Goal: Task Accomplishment & Management: Complete application form

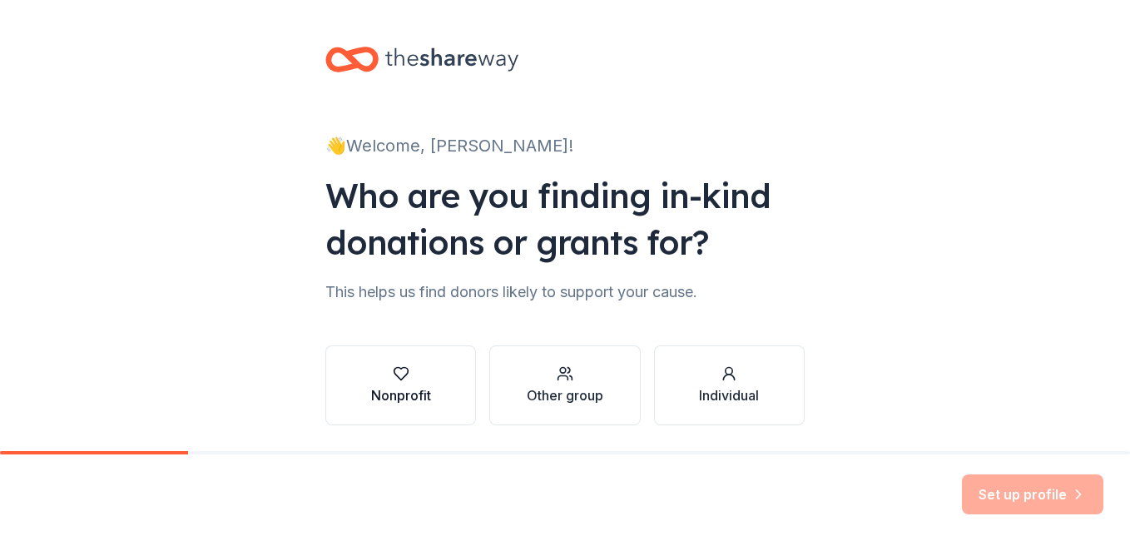
click at [404, 394] on div "Nonprofit" at bounding box center [401, 395] width 60 height 20
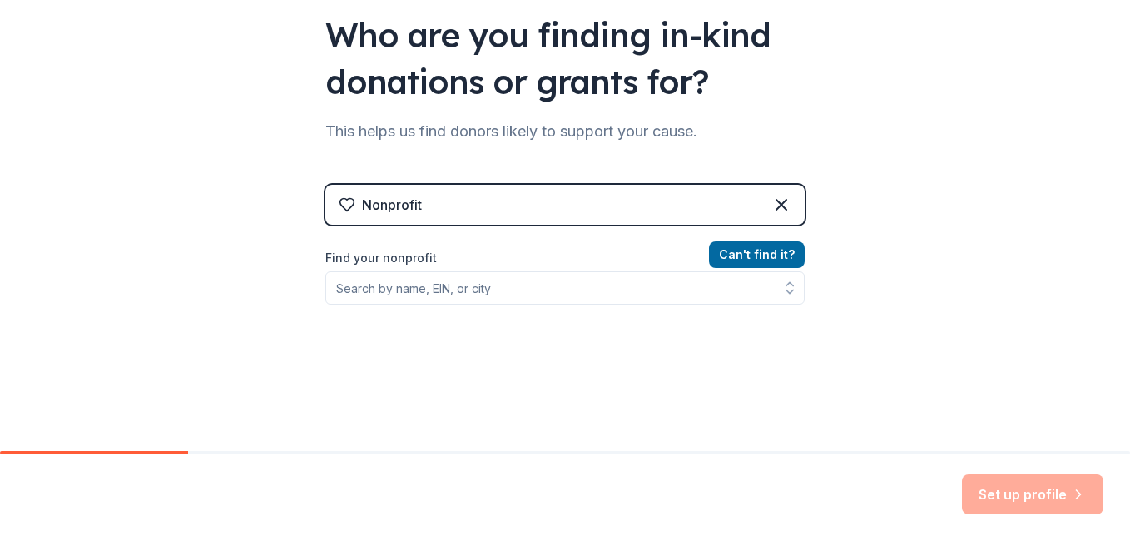
scroll to position [166, 0]
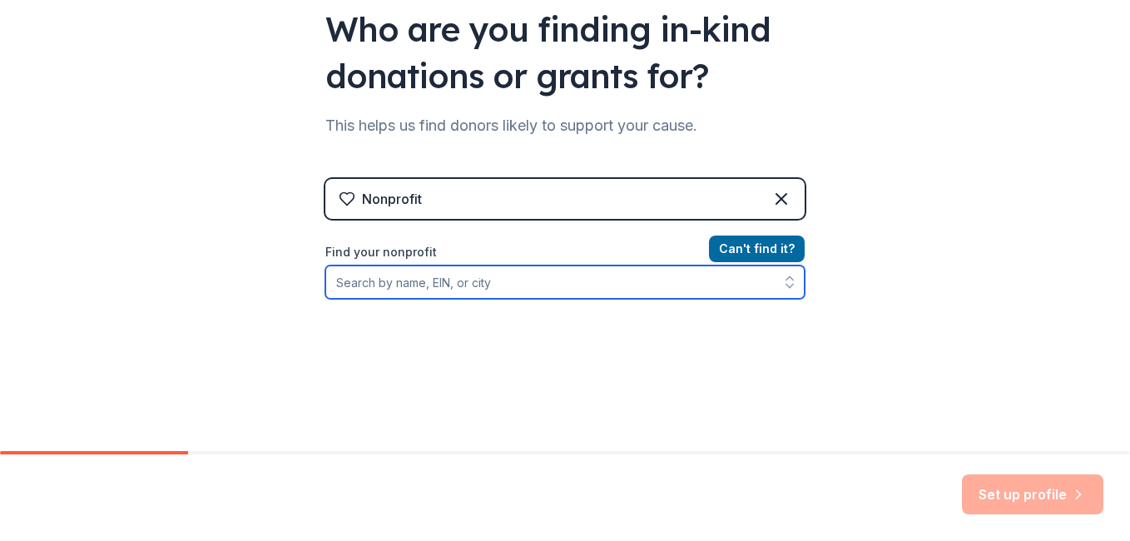
click at [474, 285] on input "Find your nonprofit" at bounding box center [564, 281] width 479 height 33
type input "113843222"
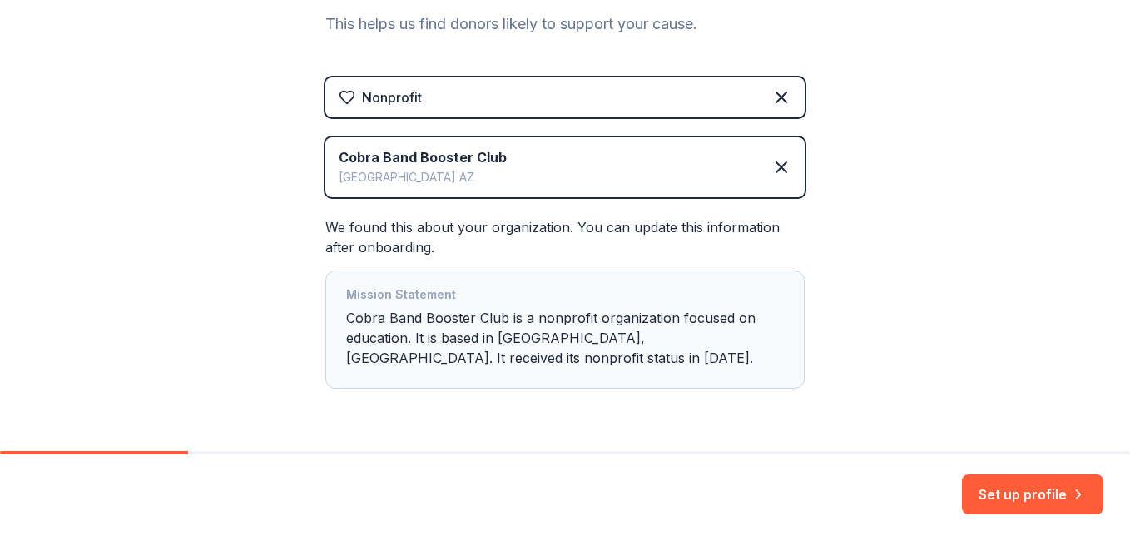
scroll to position [319, 0]
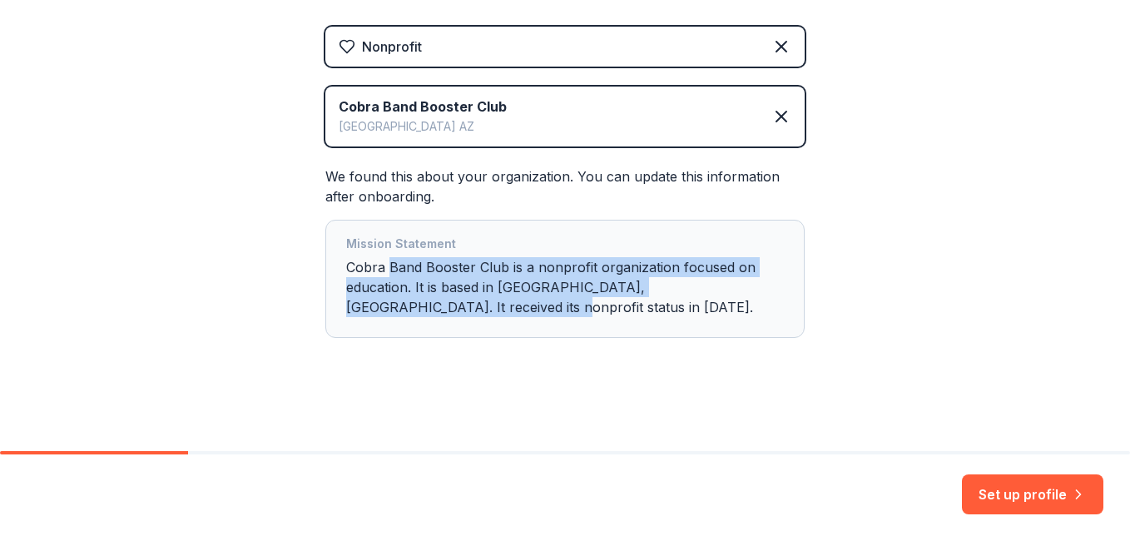
drag, startPoint x: 443, startPoint y: 313, endPoint x: 385, endPoint y: 270, distance: 71.4
click at [385, 270] on div "Mission Statement Cobra Band Booster Club is a nonprofit organization focused o…" at bounding box center [565, 279] width 438 height 90
click at [1058, 493] on button "Set up profile" at bounding box center [1032, 494] width 141 height 40
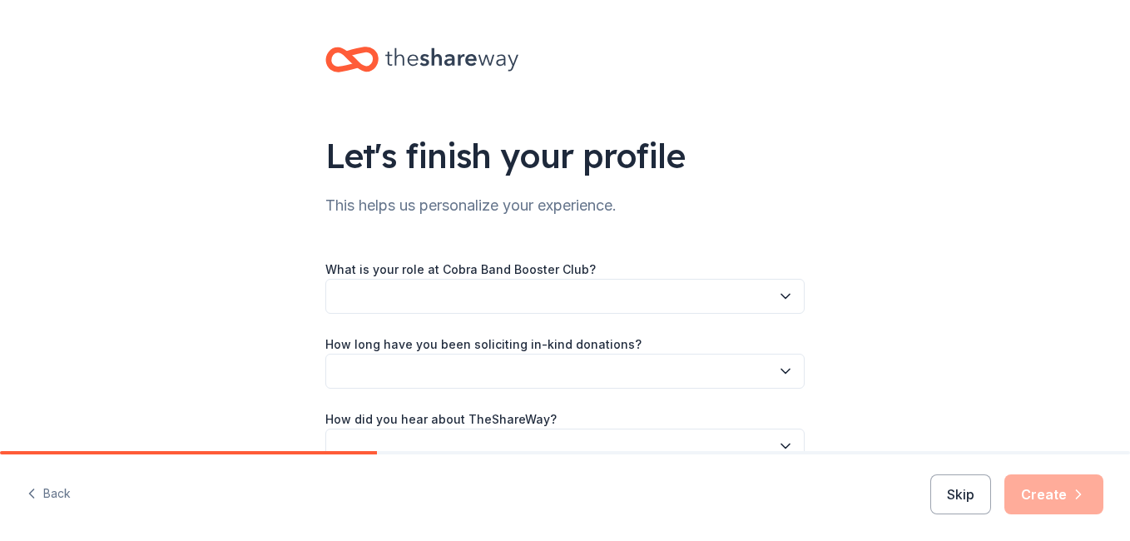
click at [790, 302] on button "button" at bounding box center [564, 296] width 479 height 35
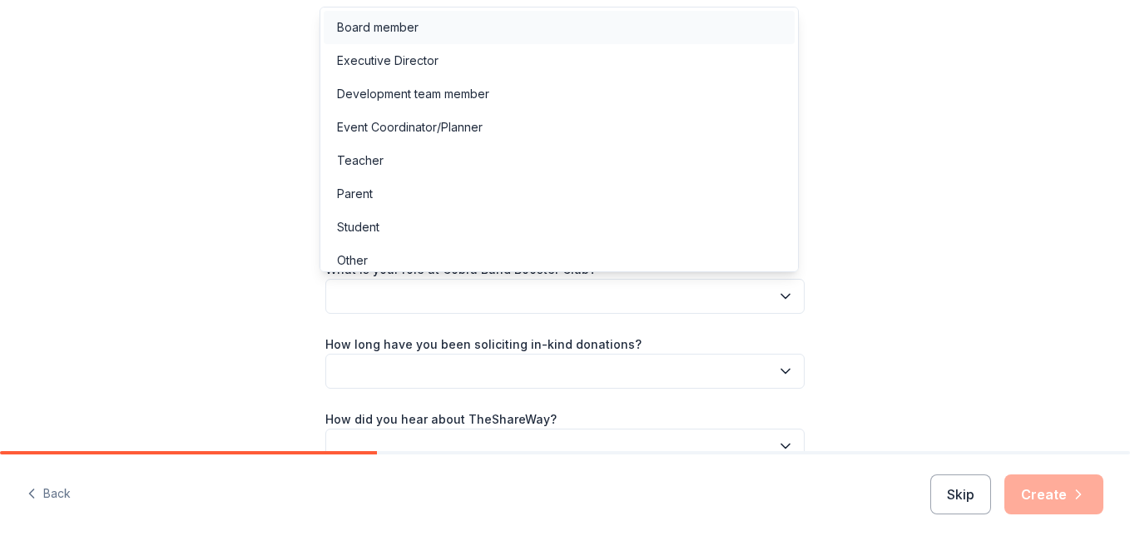
click at [400, 33] on div "Board member" at bounding box center [378, 27] width 82 height 20
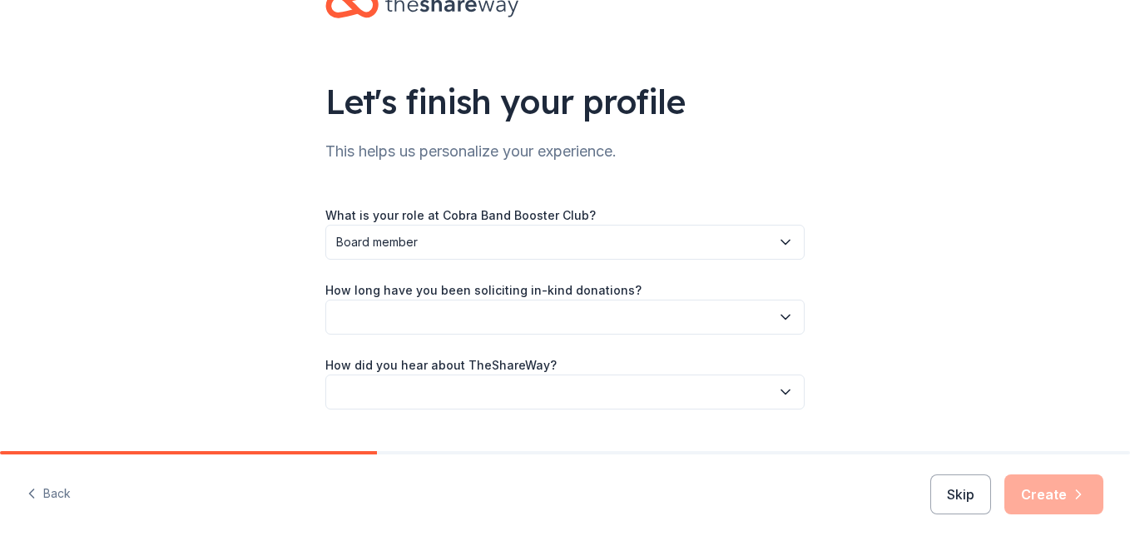
scroll to position [83, 0]
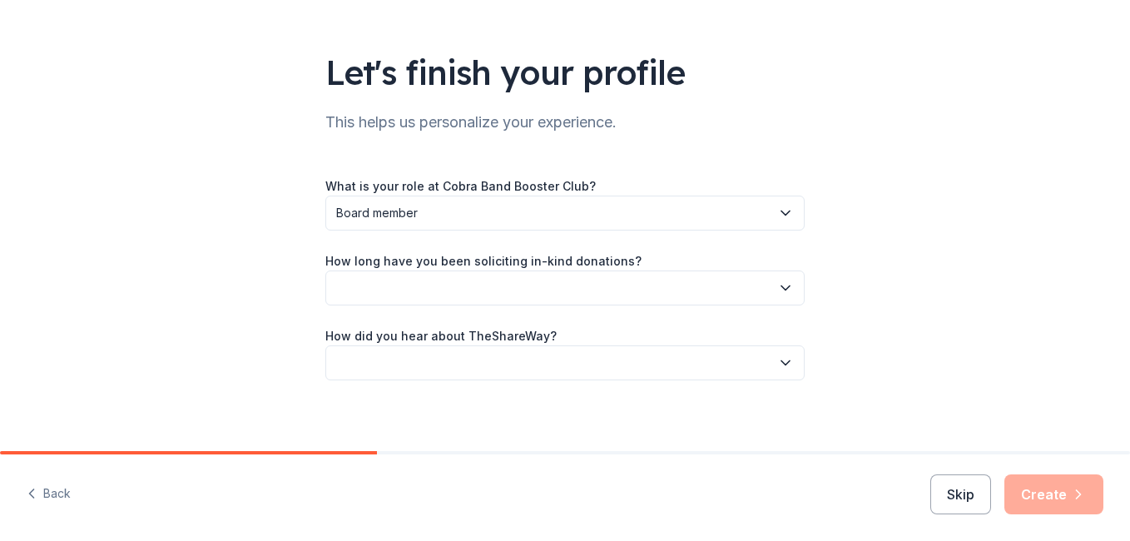
click at [777, 285] on icon "button" at bounding box center [785, 288] width 17 height 17
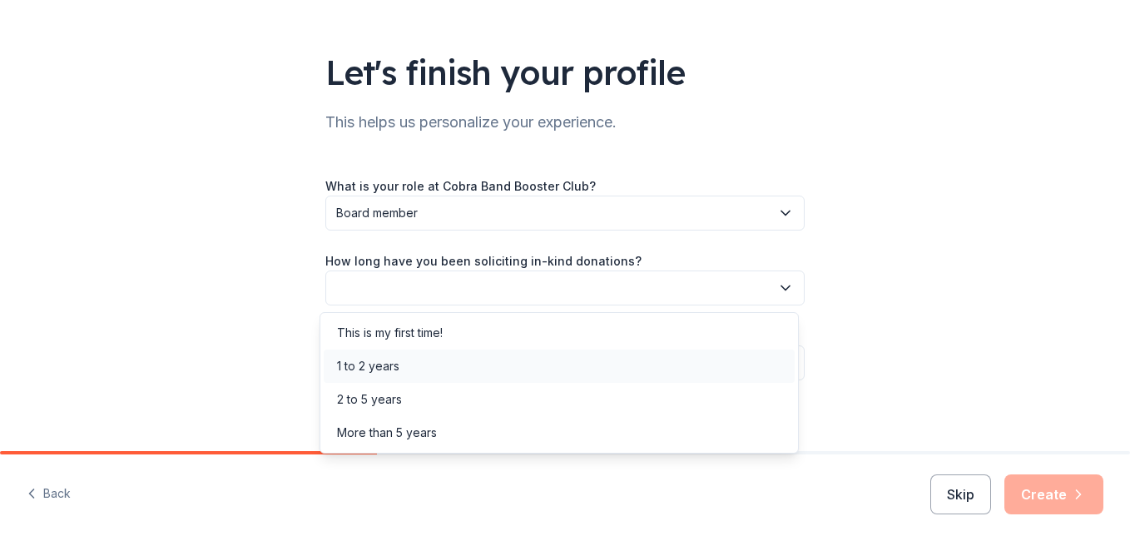
click at [390, 369] on div "1 to 2 years" at bounding box center [368, 366] width 62 height 20
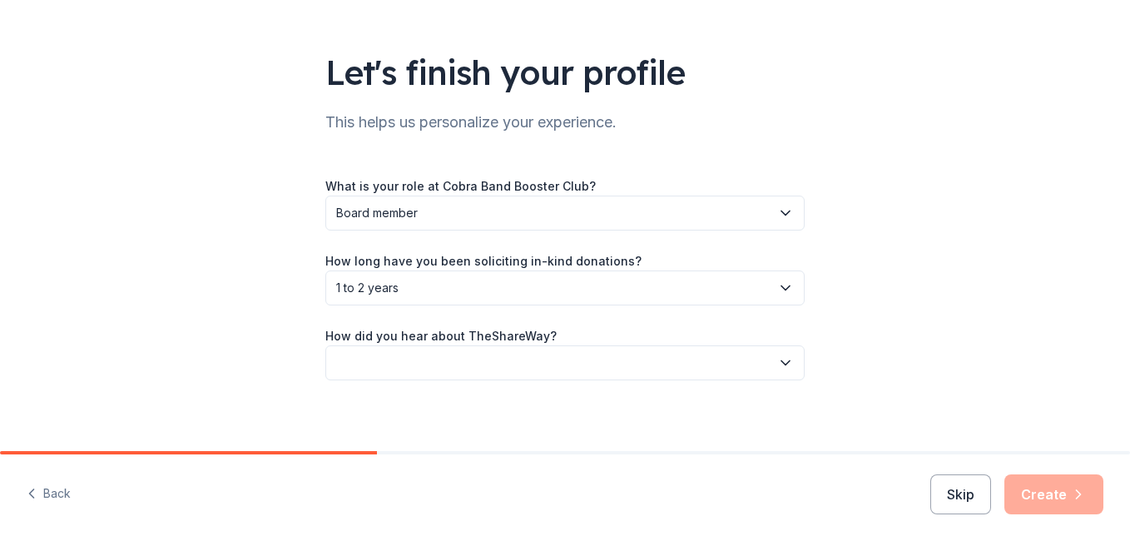
click at [777, 292] on icon "button" at bounding box center [785, 288] width 17 height 17
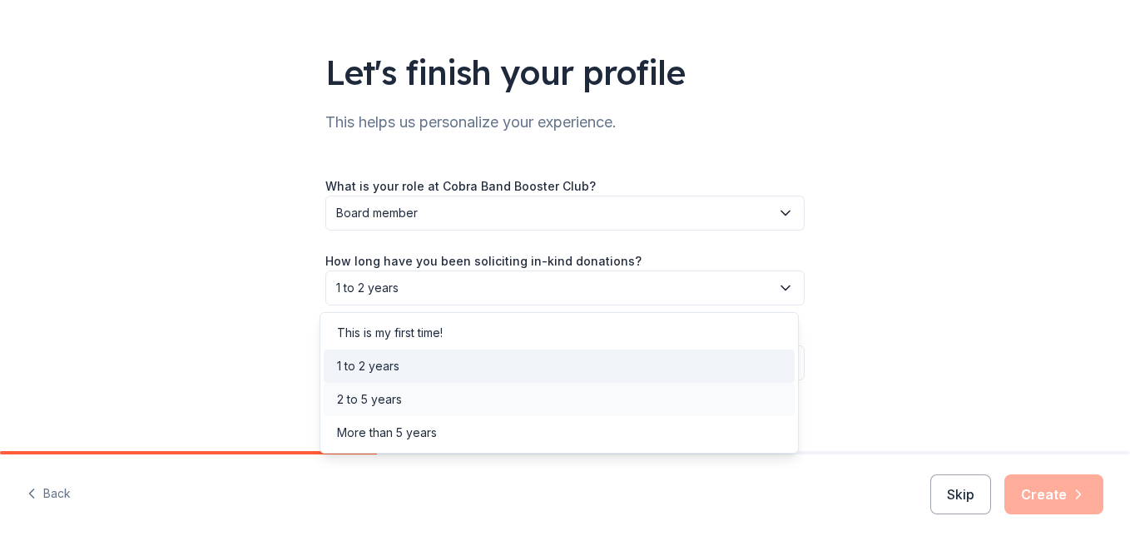
click at [378, 396] on div "2 to 5 years" at bounding box center [369, 399] width 65 height 20
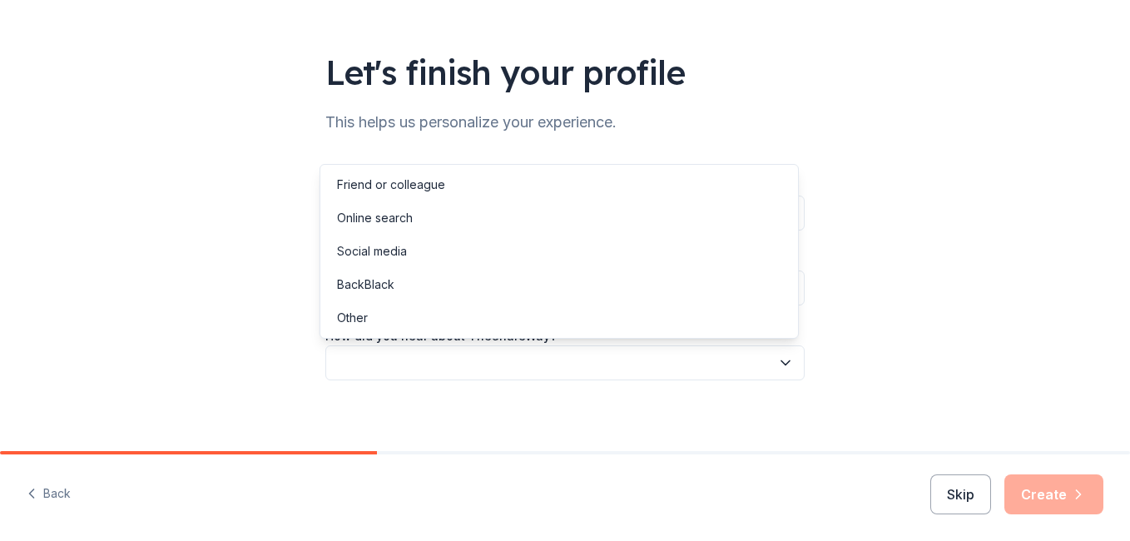
click at [786, 364] on icon "button" at bounding box center [785, 363] width 17 height 17
click at [390, 223] on div "Online search" at bounding box center [375, 218] width 76 height 20
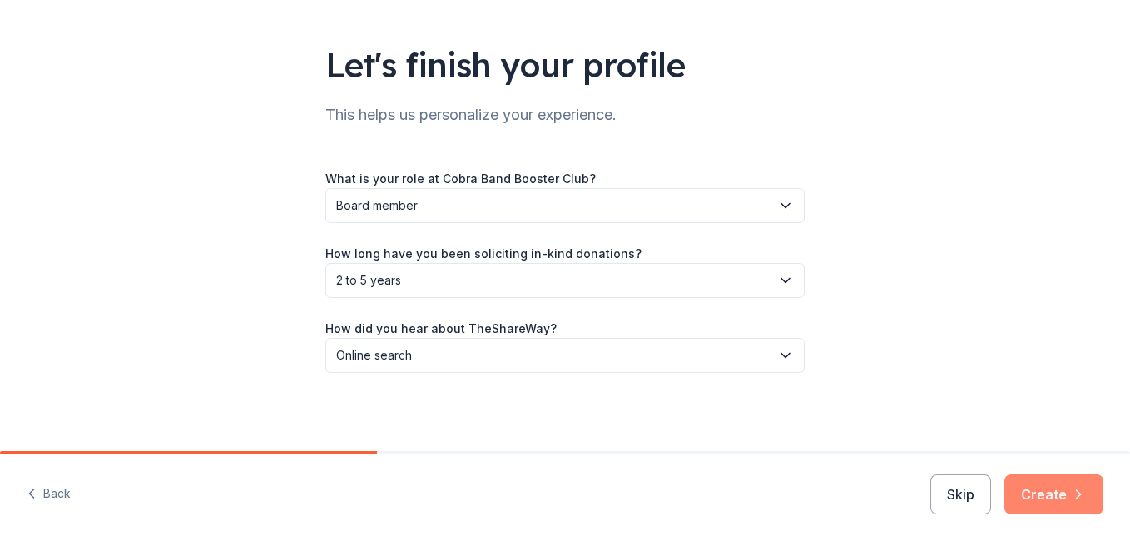
scroll to position [92, 0]
click at [1059, 497] on button "Create" at bounding box center [1053, 494] width 99 height 40
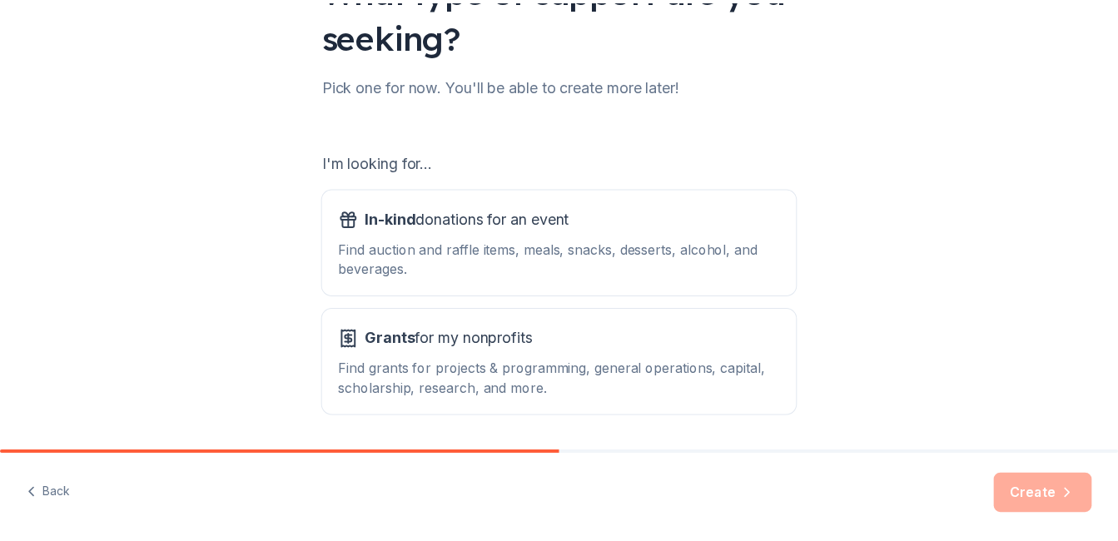
scroll to position [221, 0]
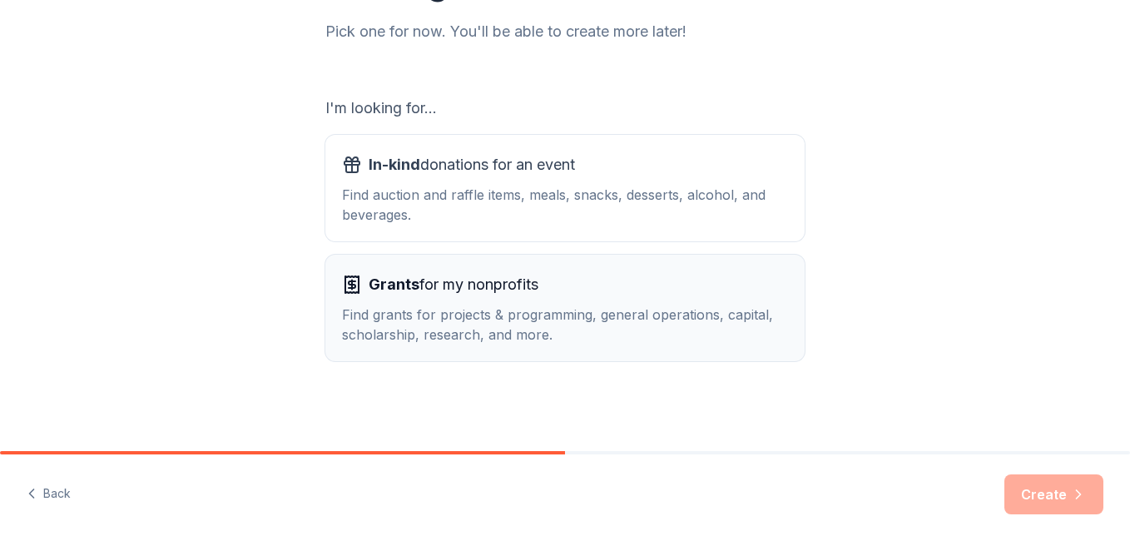
click at [538, 310] on div "Find grants for projects & programming, general operations, capital, scholarshi…" at bounding box center [565, 325] width 446 height 40
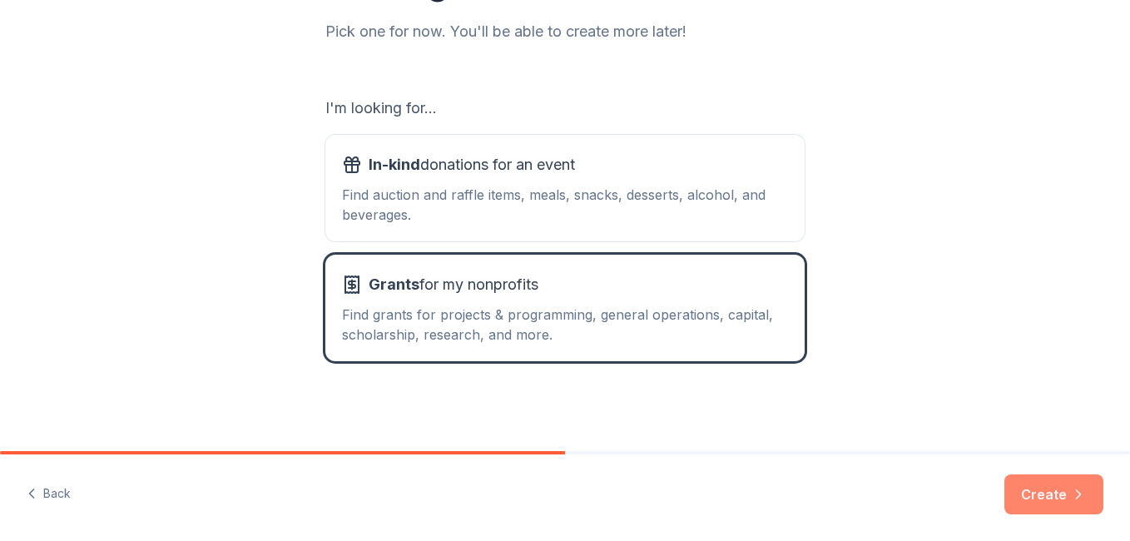
click at [1053, 491] on button "Create" at bounding box center [1053, 494] width 99 height 40
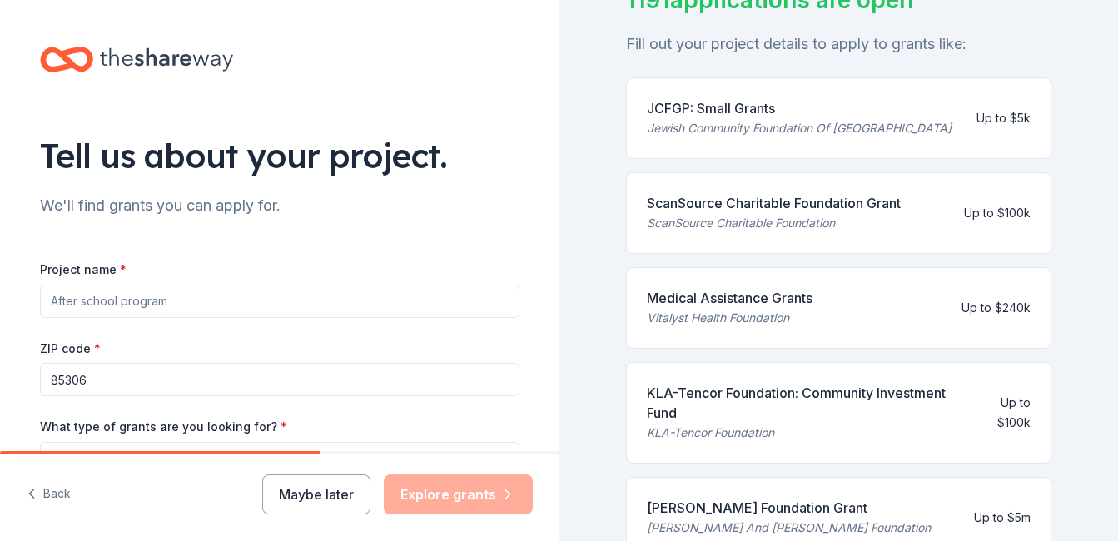
scroll to position [166, 0]
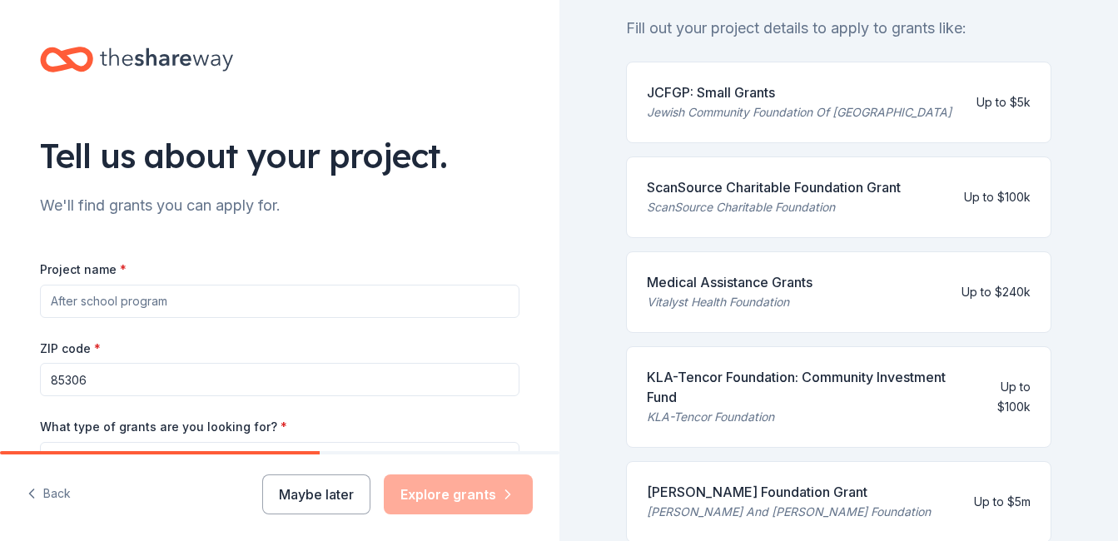
click at [340, 298] on input "Project name *" at bounding box center [279, 301] width 479 height 33
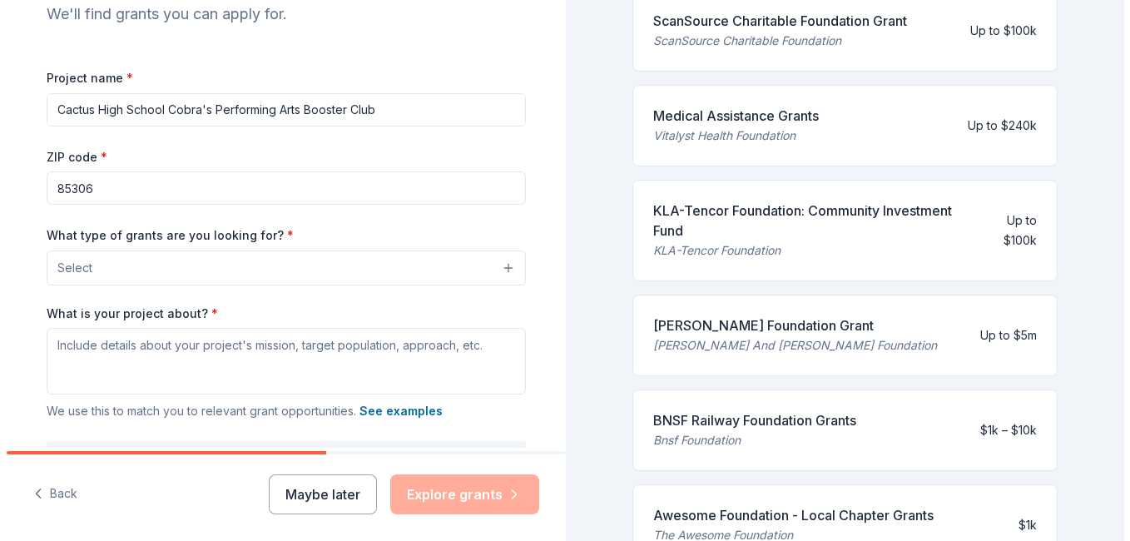
scroll to position [250, 0]
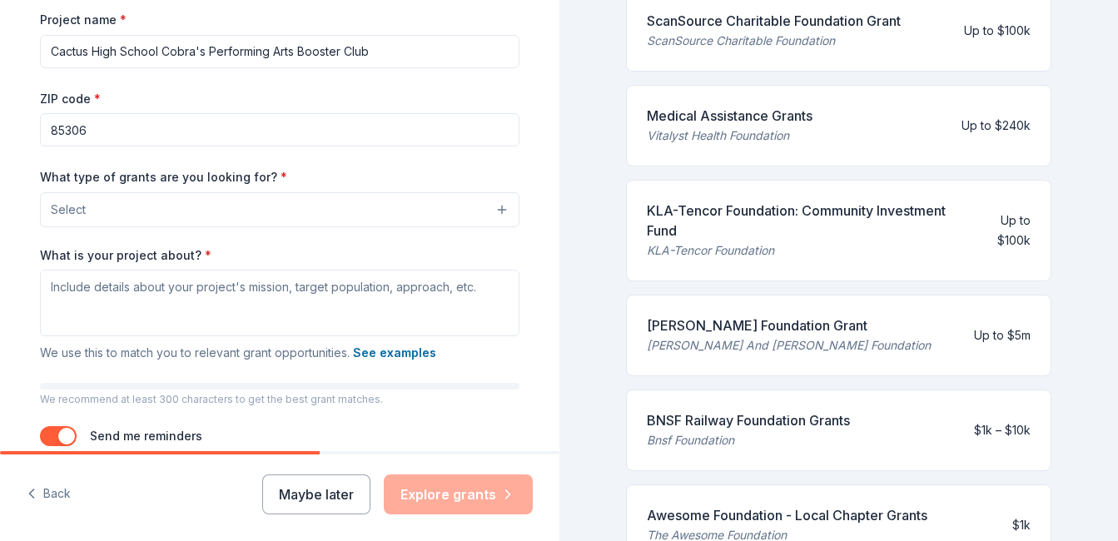
type input "Cactus High School Cobra's Performing Arts Booster Club"
click at [495, 211] on button "Select" at bounding box center [279, 209] width 479 height 35
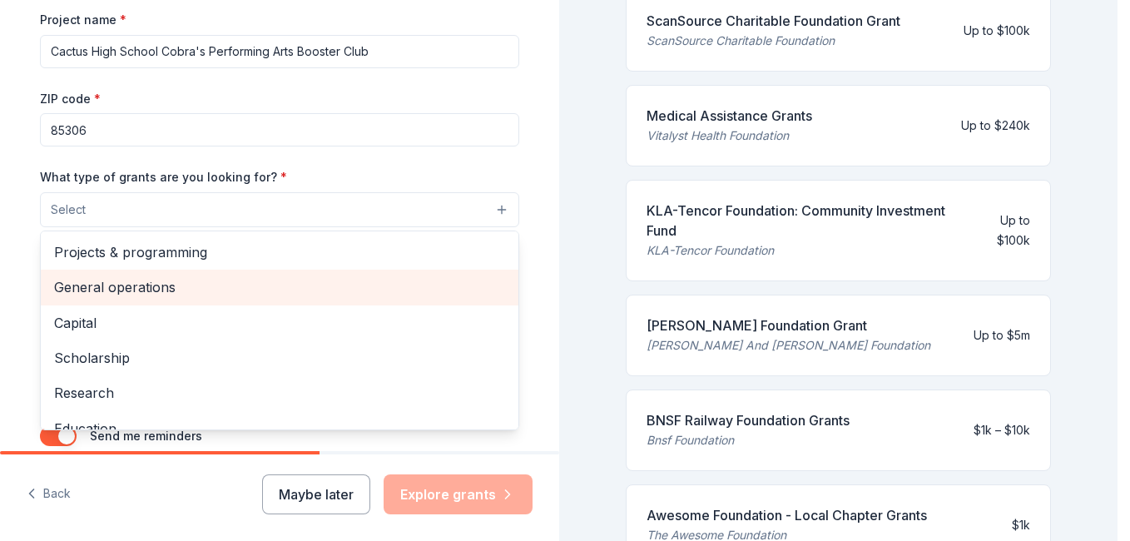
click at [92, 294] on span "General operations" at bounding box center [279, 287] width 451 height 22
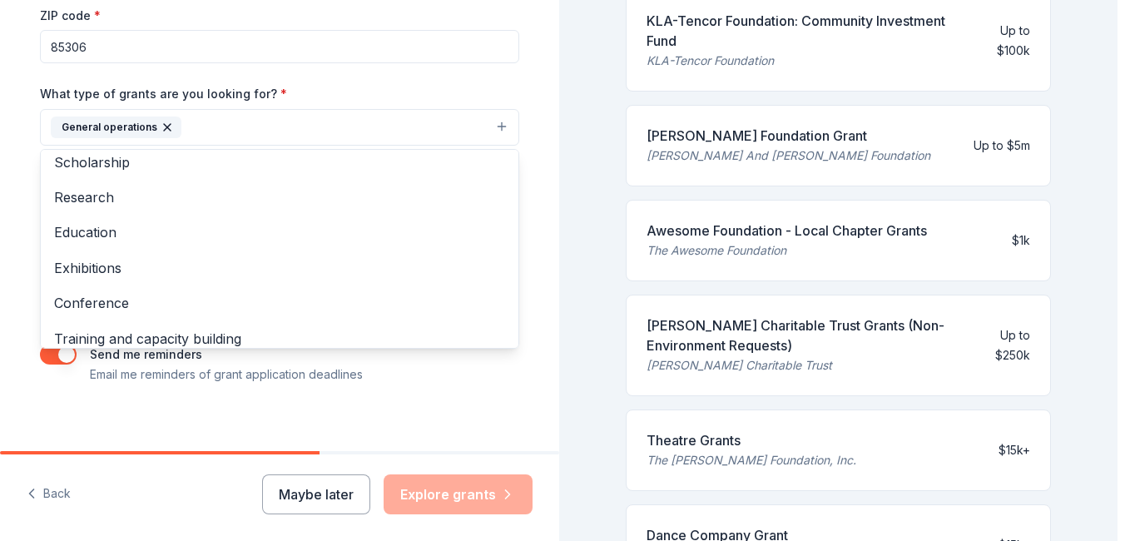
scroll to position [78, 0]
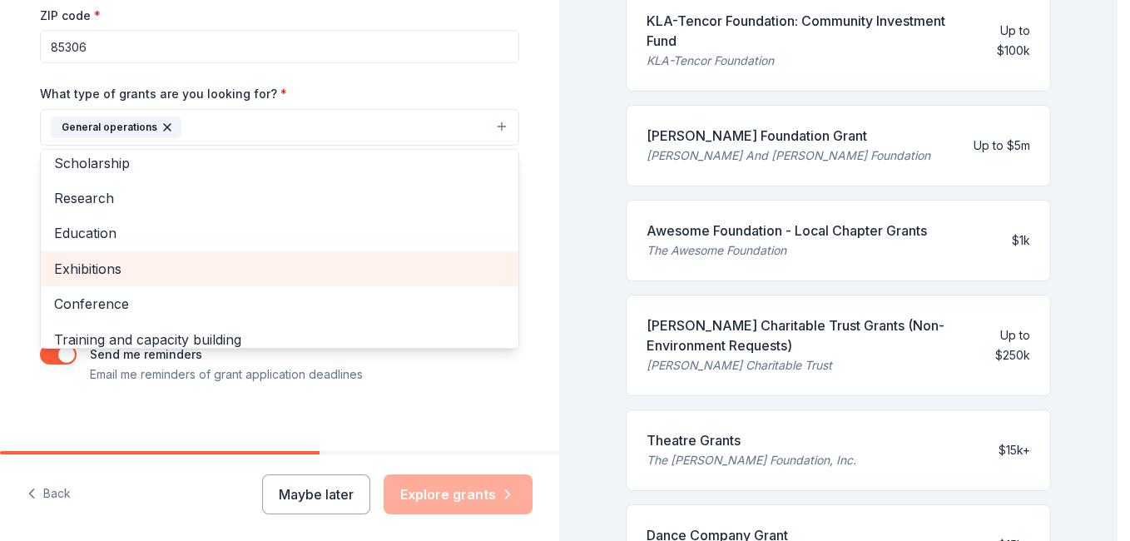
click at [270, 274] on span "Exhibitions" at bounding box center [279, 269] width 451 height 22
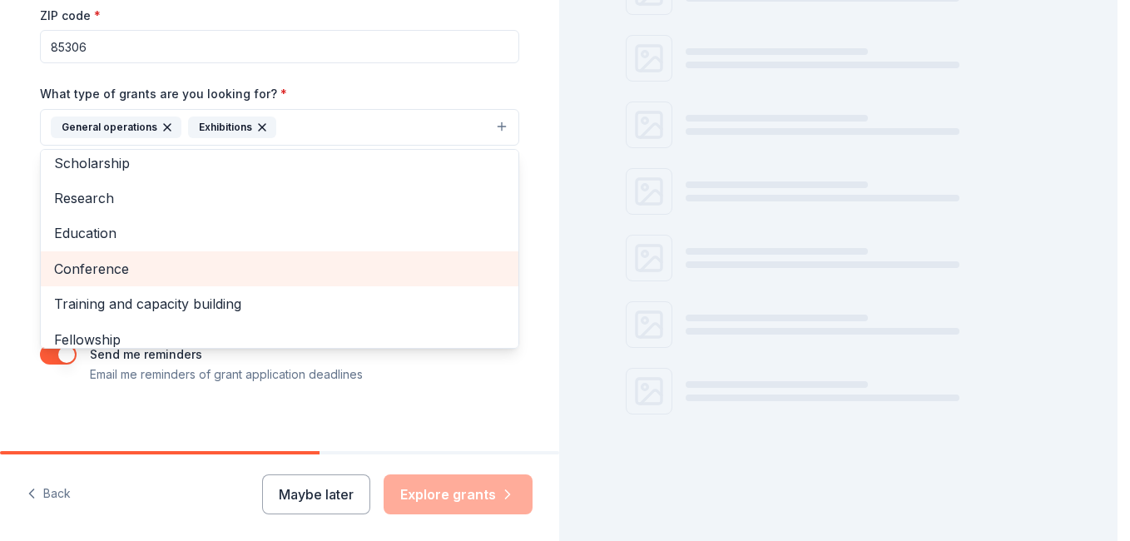
scroll to position [333, 0]
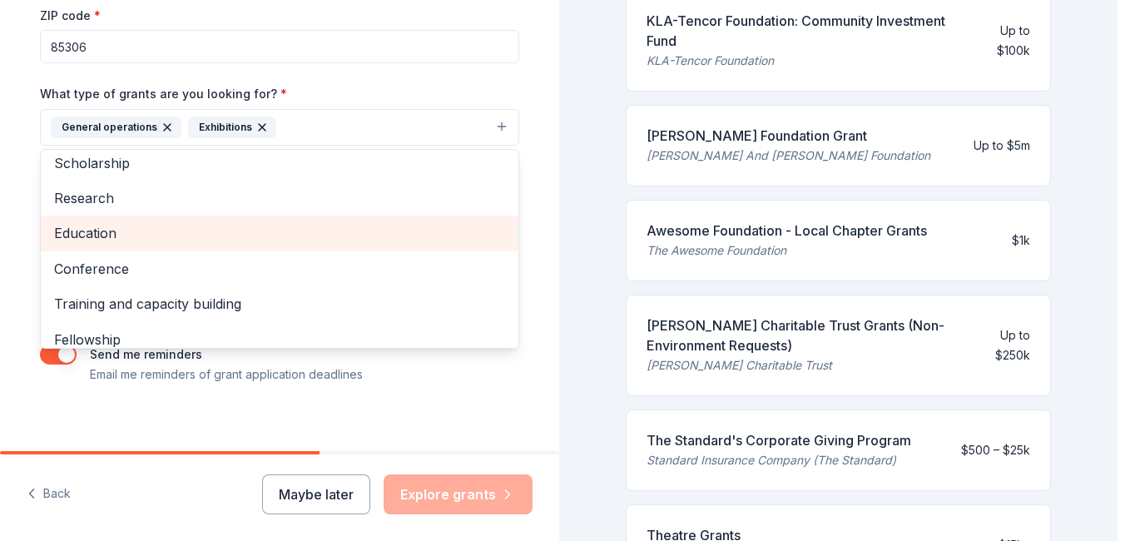
click at [258, 242] on span "Education" at bounding box center [279, 233] width 451 height 22
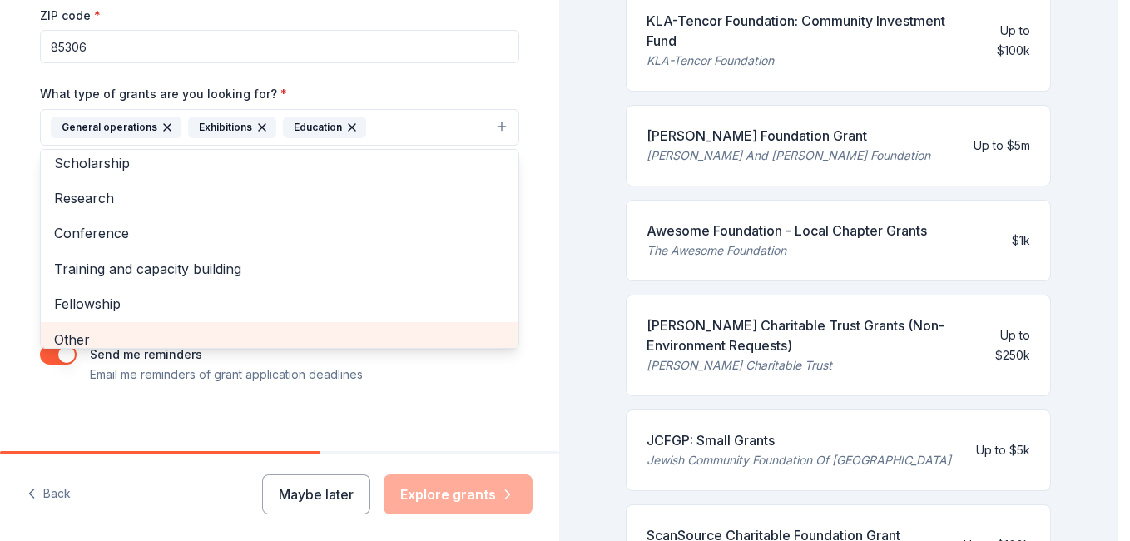
scroll to position [87, 0]
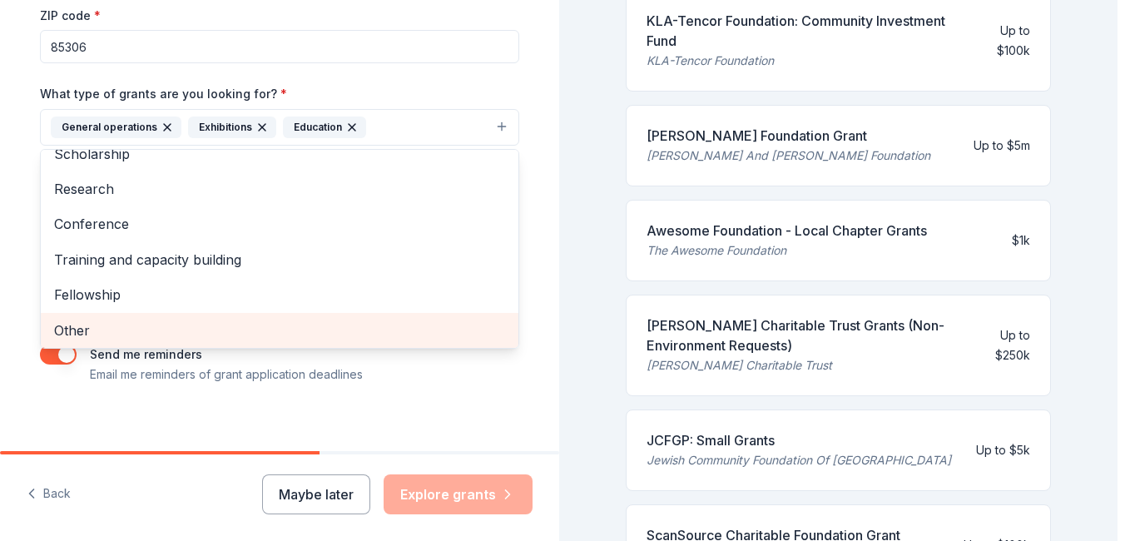
click at [240, 336] on span "Other" at bounding box center [279, 331] width 451 height 22
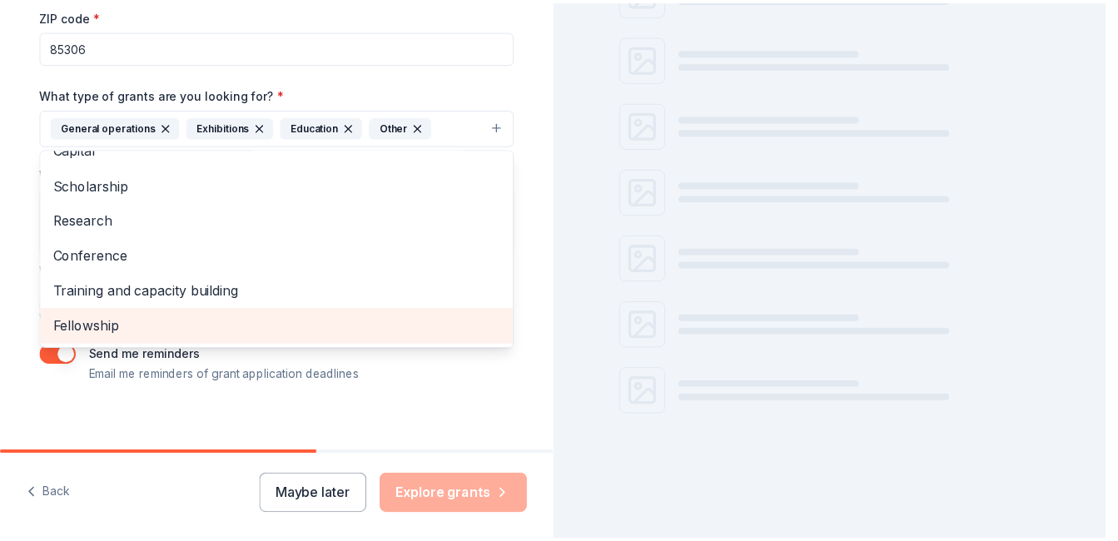
scroll to position [333, 0]
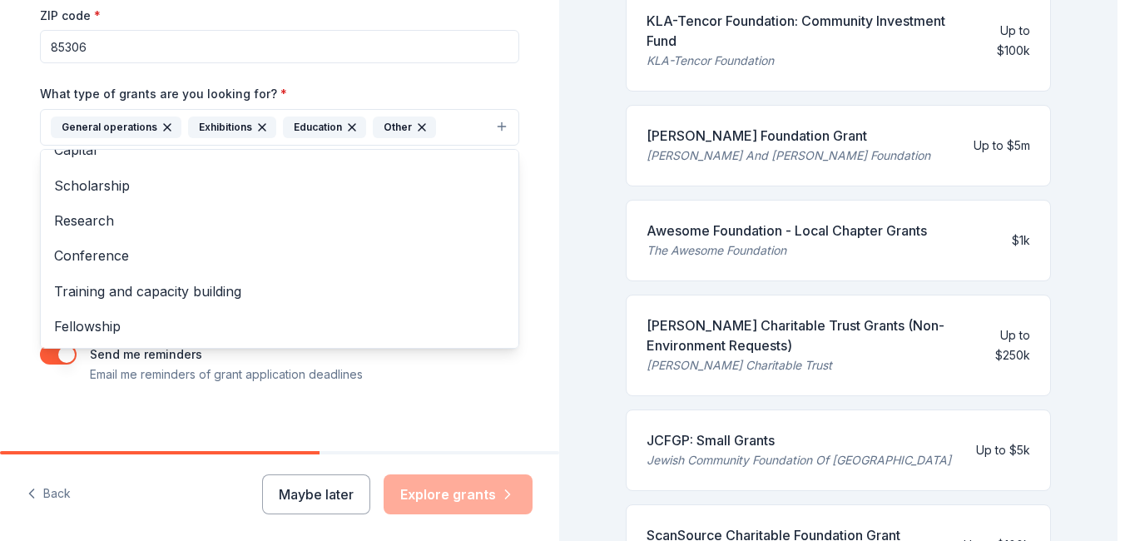
click at [533, 222] on div "Tell us about your project. We'll find grants you can apply for. Project name *…" at bounding box center [279, 65] width 533 height 797
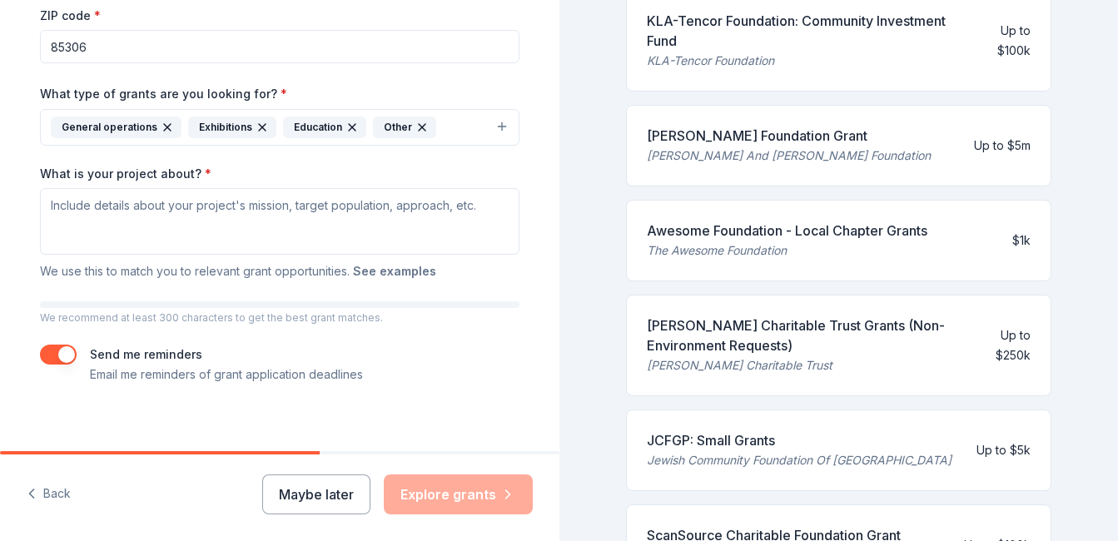
click at [405, 273] on button "See examples" at bounding box center [394, 271] width 83 height 20
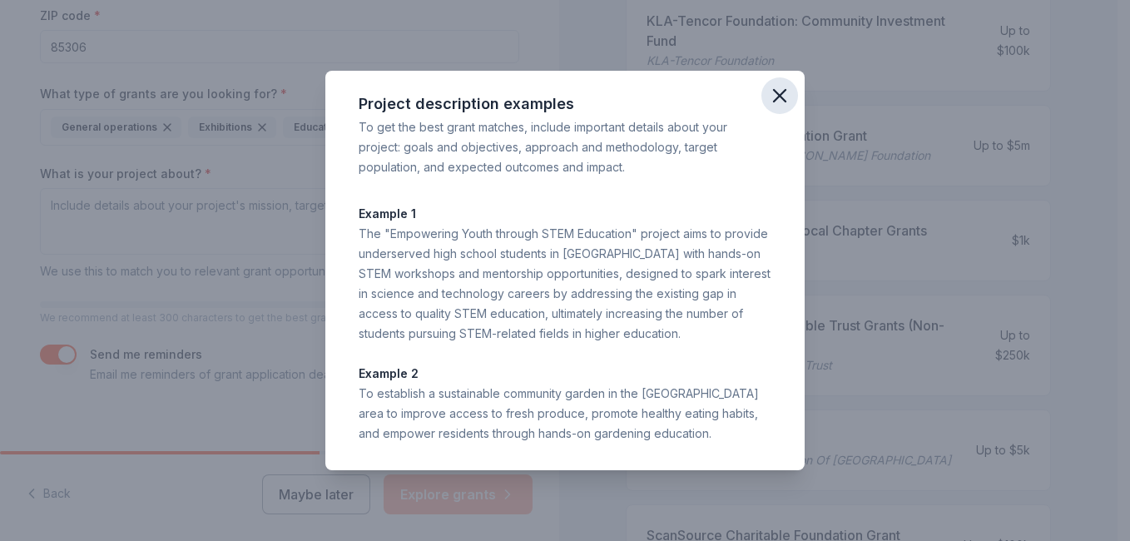
click at [774, 100] on icon "button" at bounding box center [779, 95] width 23 height 23
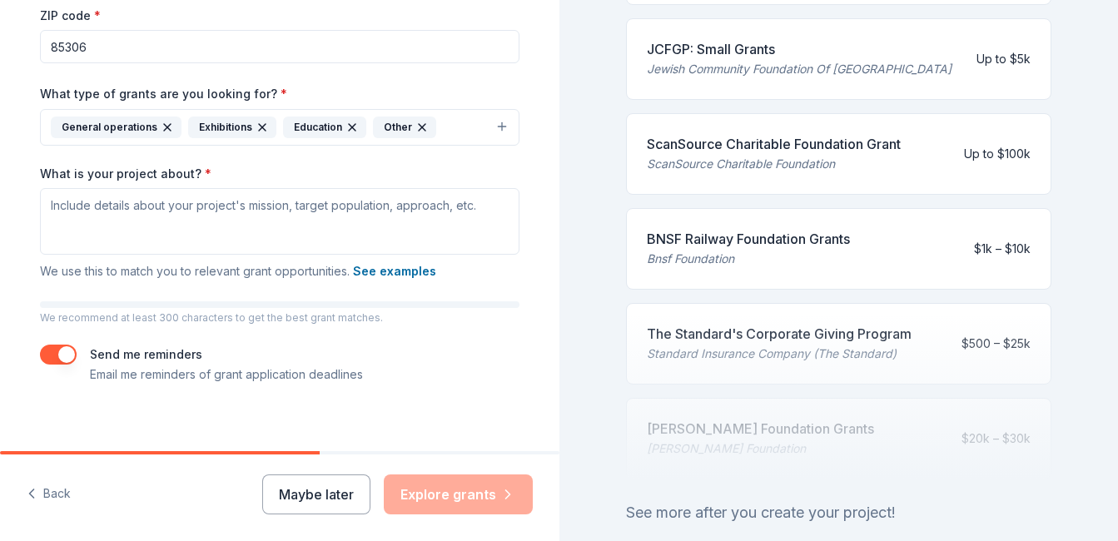
scroll to position [749, 0]
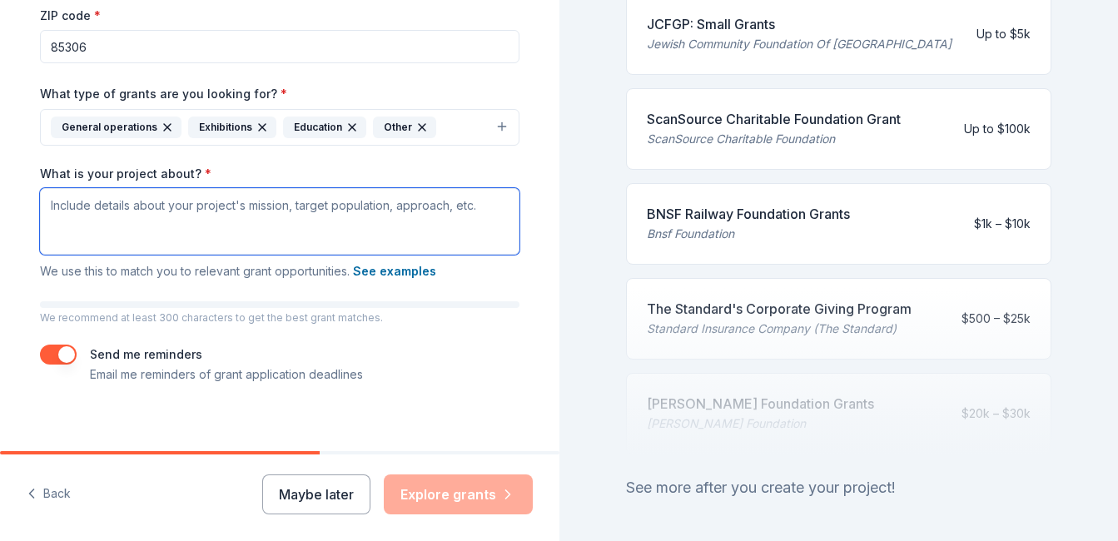
click at [236, 221] on textarea "What is your project about? *" at bounding box center [279, 221] width 479 height 67
paste textarea "The Cactus Cobra High School Performing Arts Program nurtures creativity, confi…"
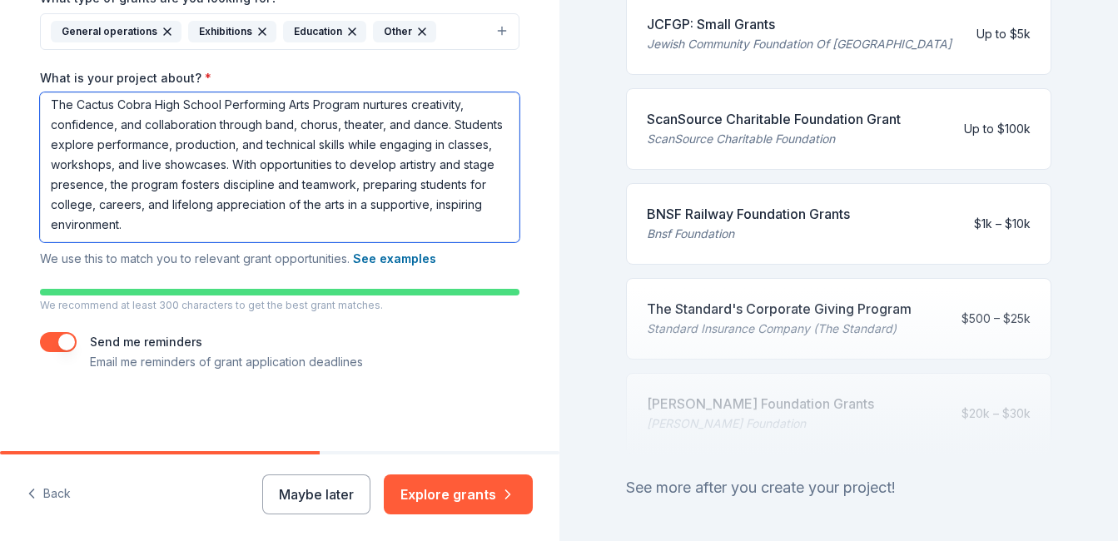
scroll to position [429, 0]
type textarea "The Cactus Cobra High School Performing Arts Program nurtures creativity, confi…"
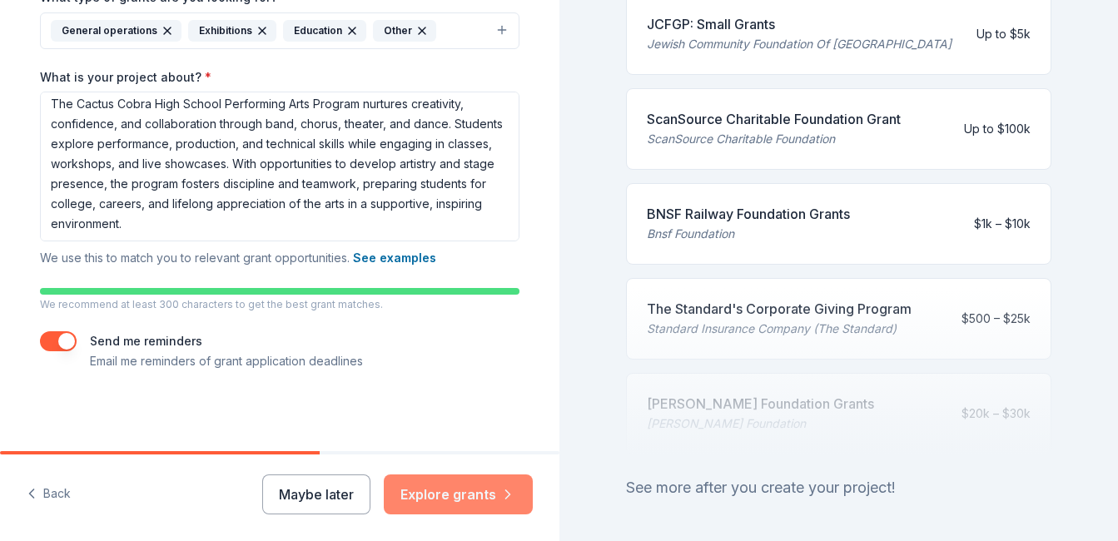
click at [444, 498] on button "Explore grants" at bounding box center [458, 494] width 149 height 40
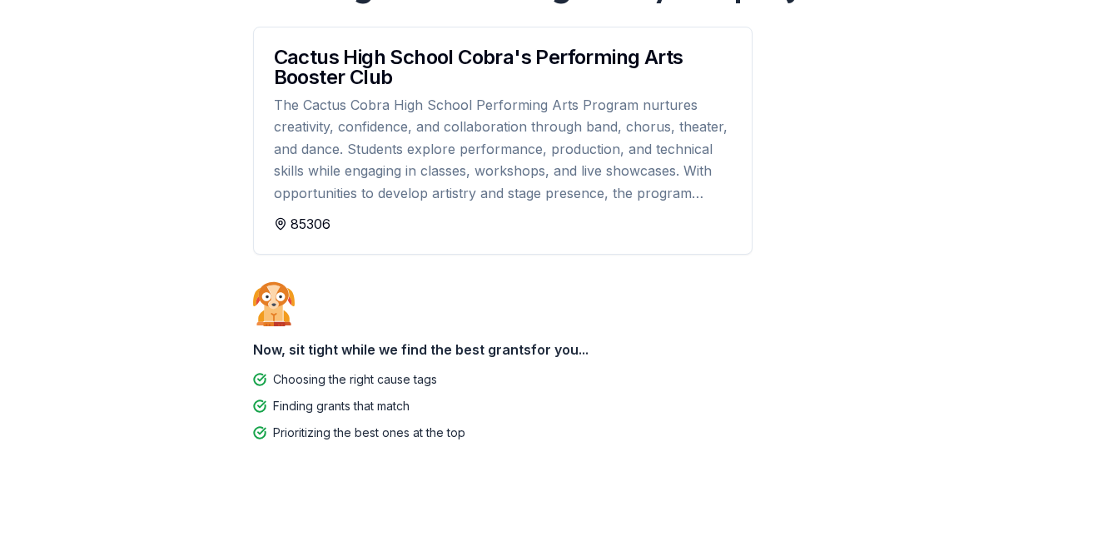
scroll to position [191, 0]
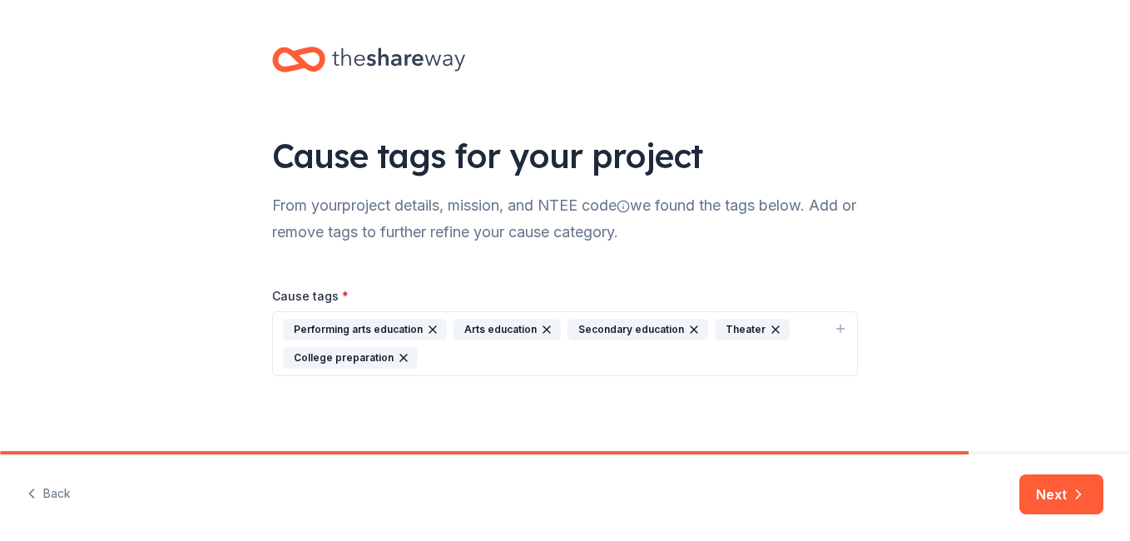
scroll to position [5, 0]
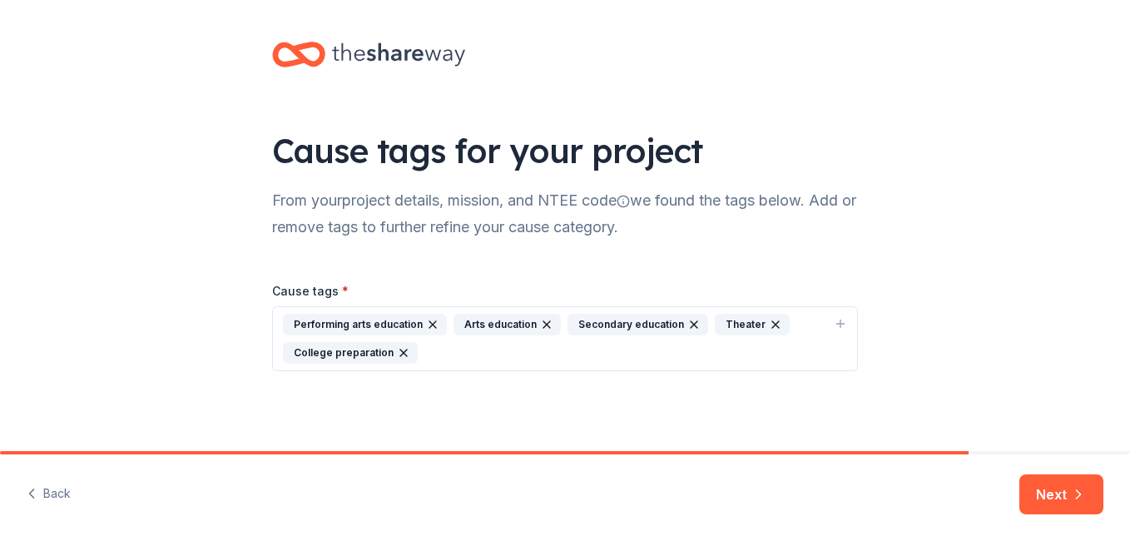
click at [397, 353] on icon "button" at bounding box center [403, 352] width 13 height 13
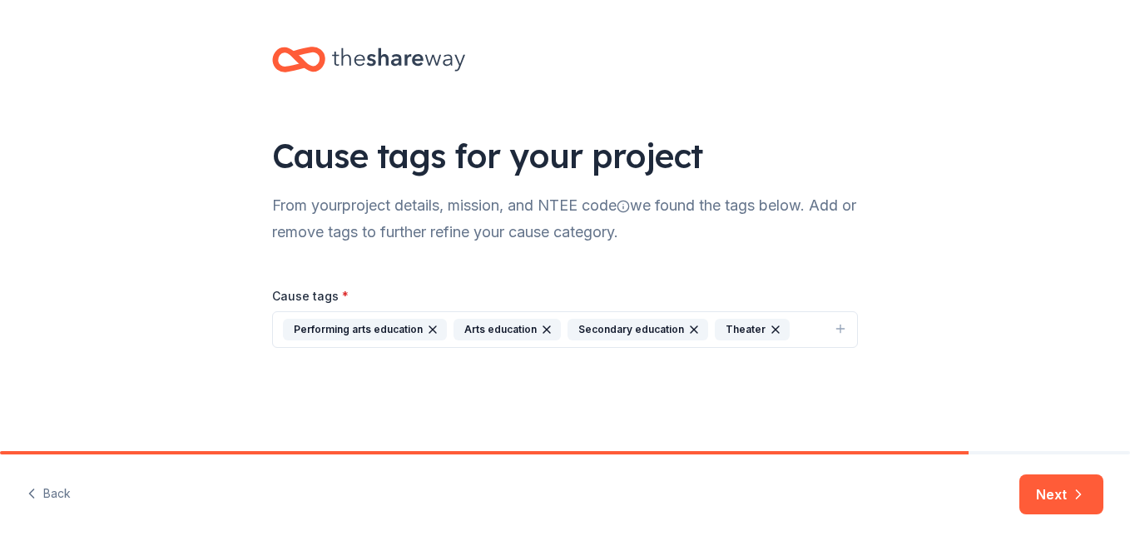
click at [838, 330] on icon "button" at bounding box center [840, 328] width 13 height 13
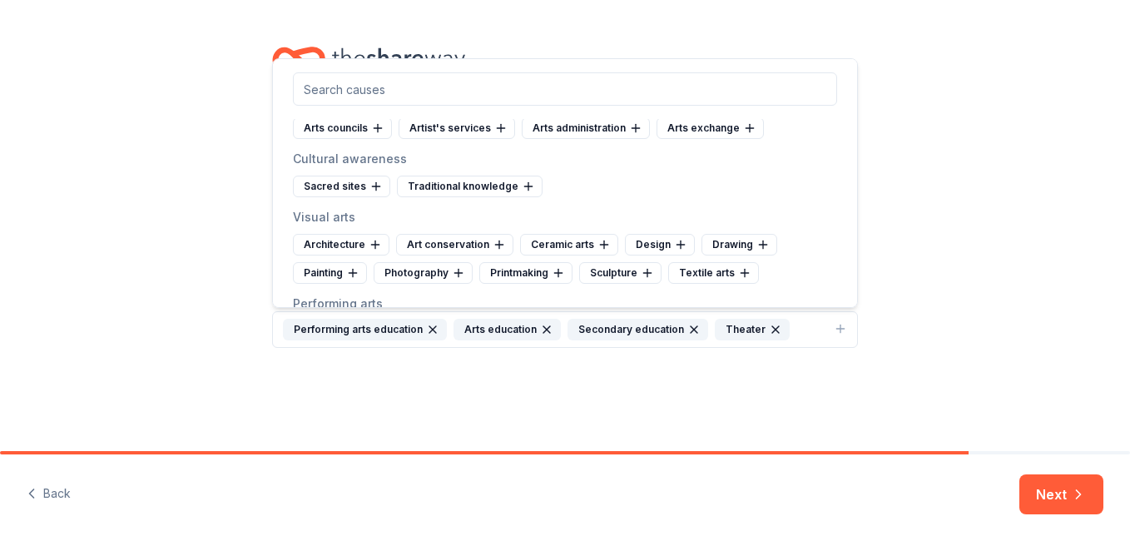
scroll to position [166, 0]
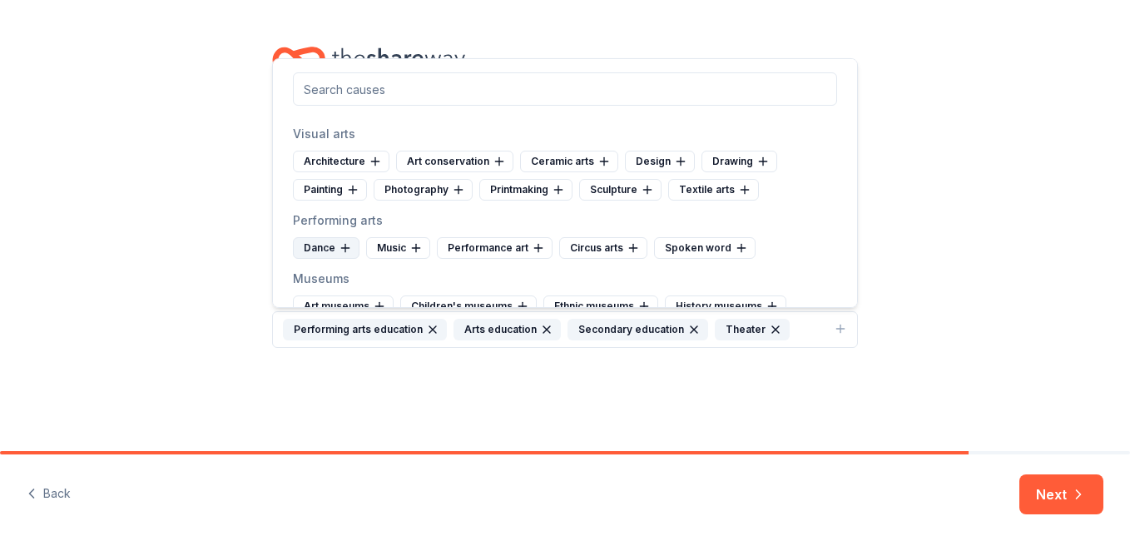
click at [345, 249] on icon at bounding box center [345, 247] width 13 height 13
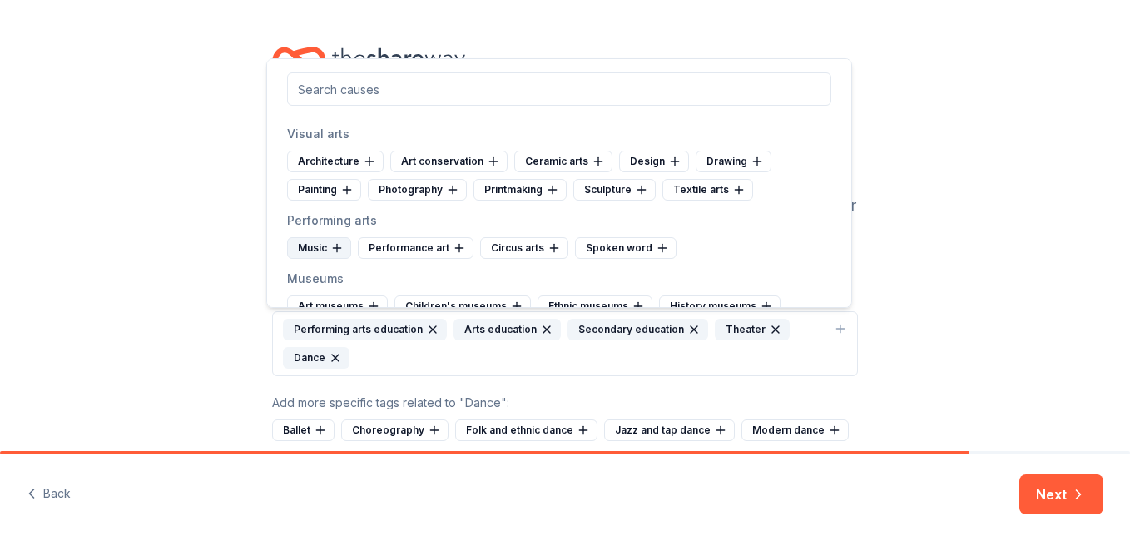
click at [338, 247] on icon at bounding box center [336, 247] width 13 height 13
click at [385, 245] on icon at bounding box center [388, 247] width 13 height 13
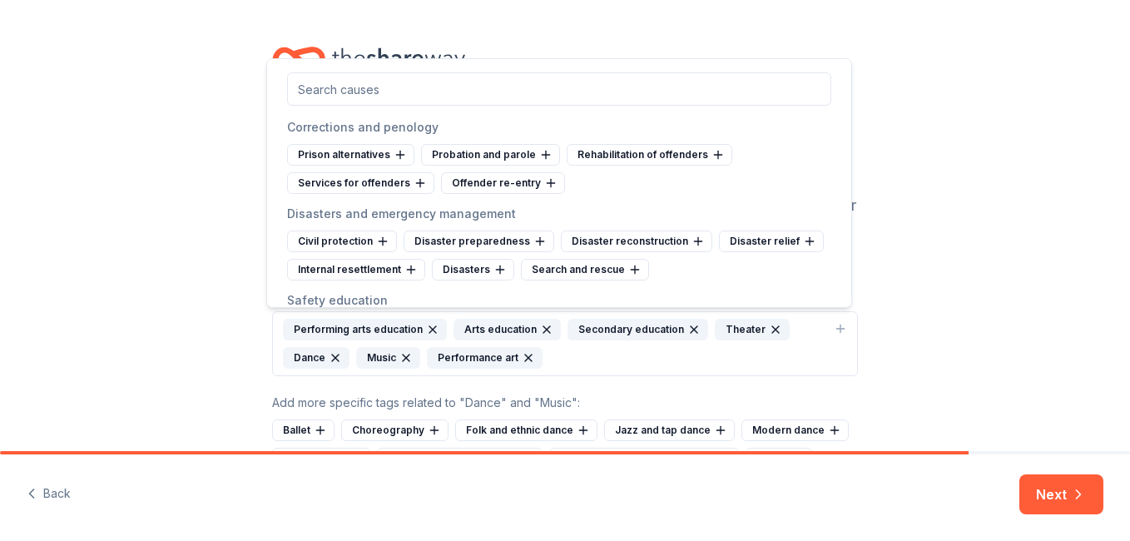
scroll to position [4327, 0]
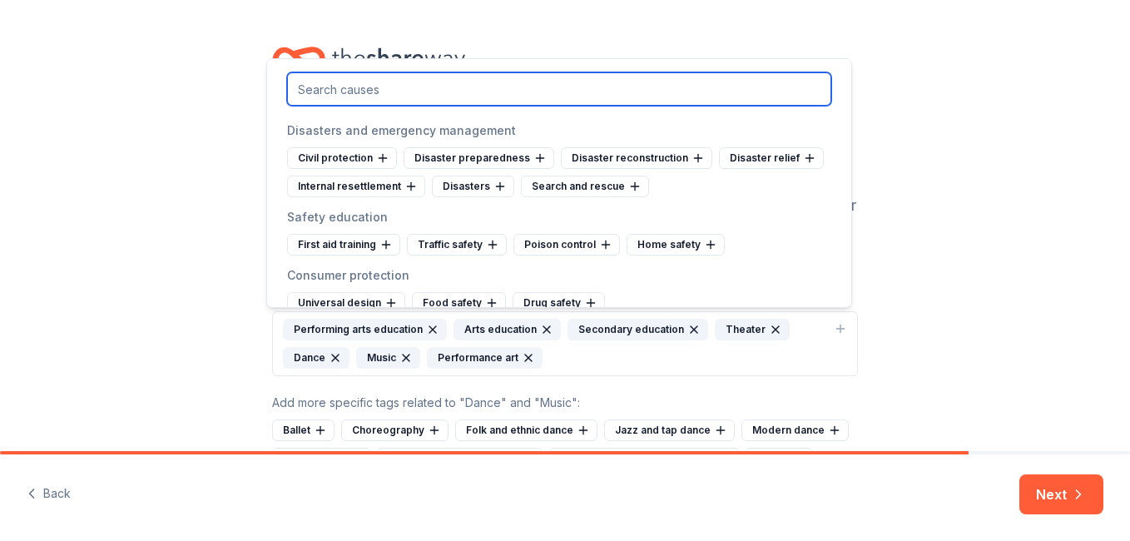
click at [445, 96] on input "text" at bounding box center [559, 88] width 544 height 33
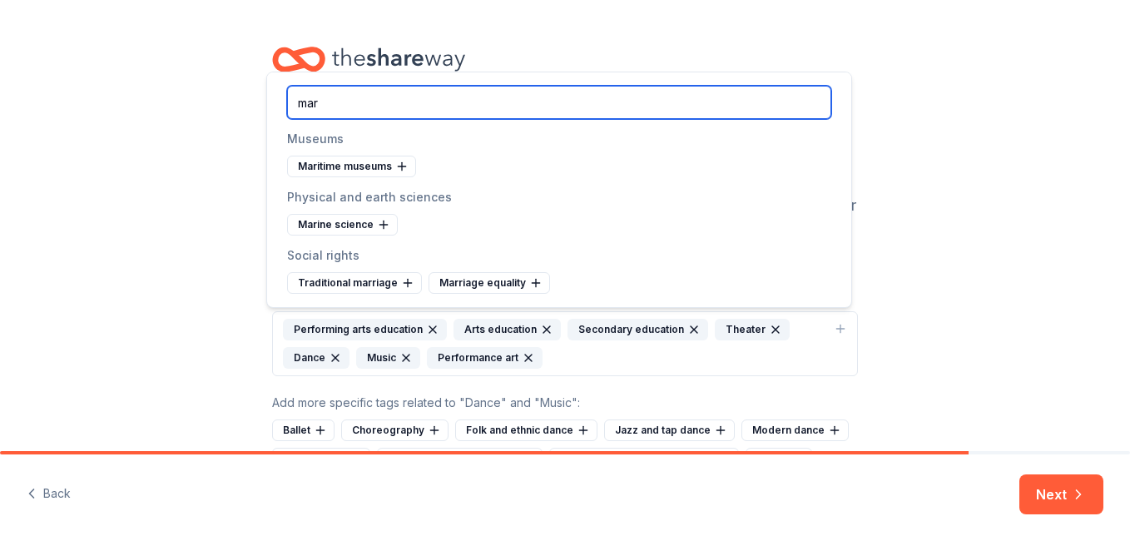
scroll to position [0, 0]
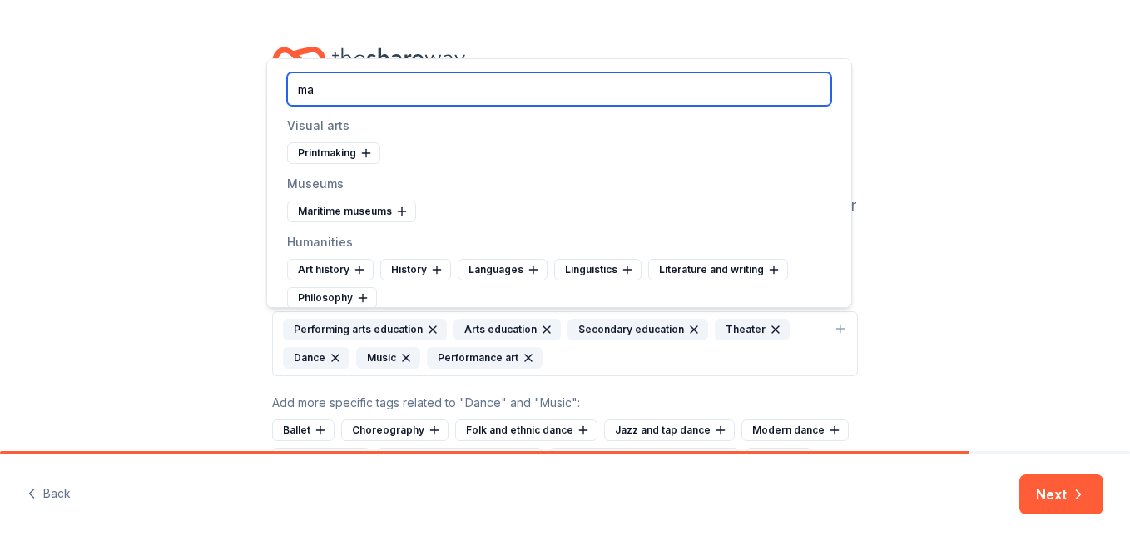
type input "m"
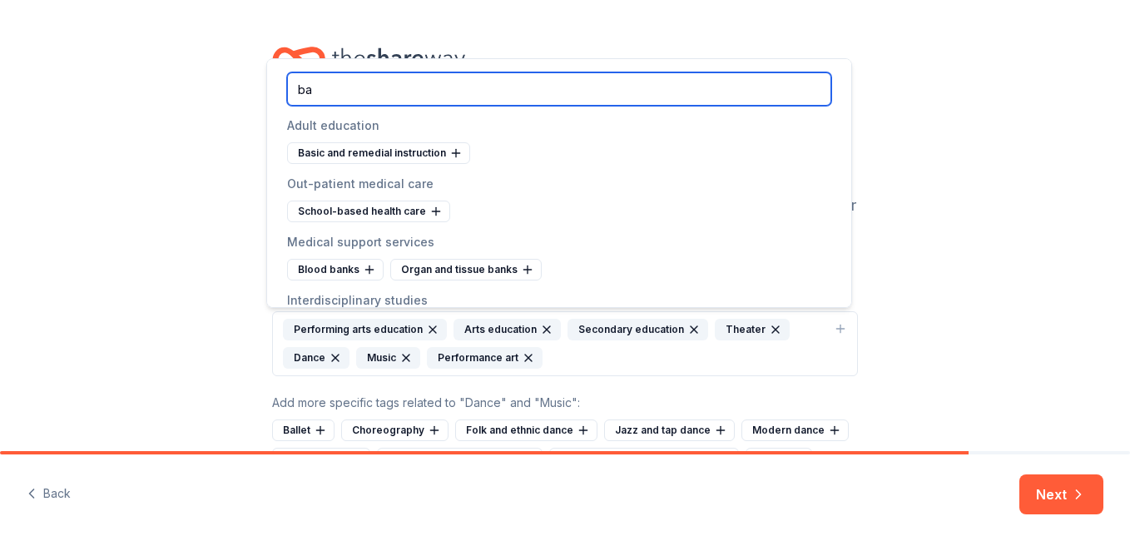
type input "b"
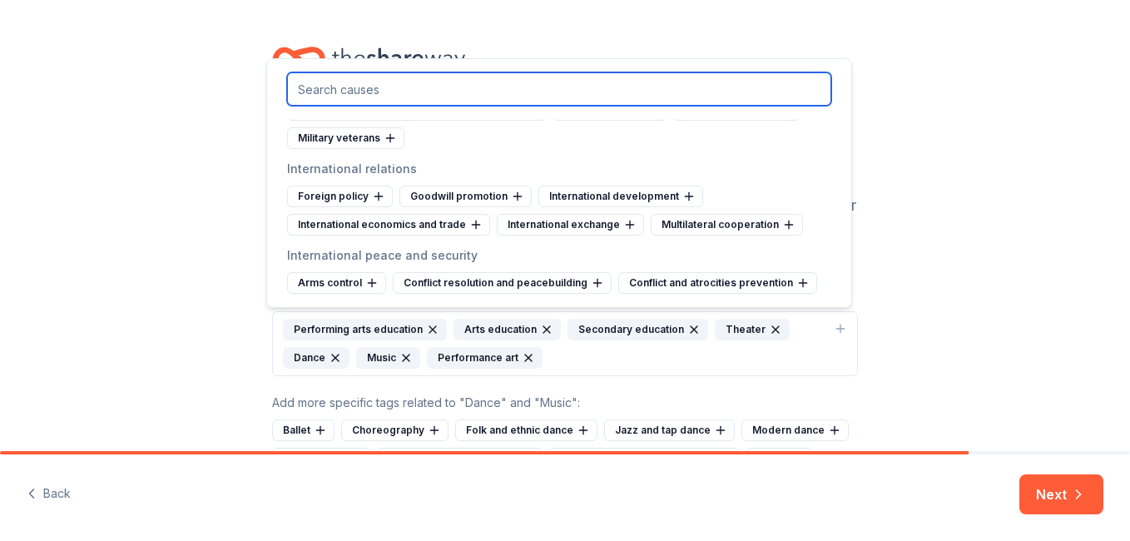
scroll to position [7435, 0]
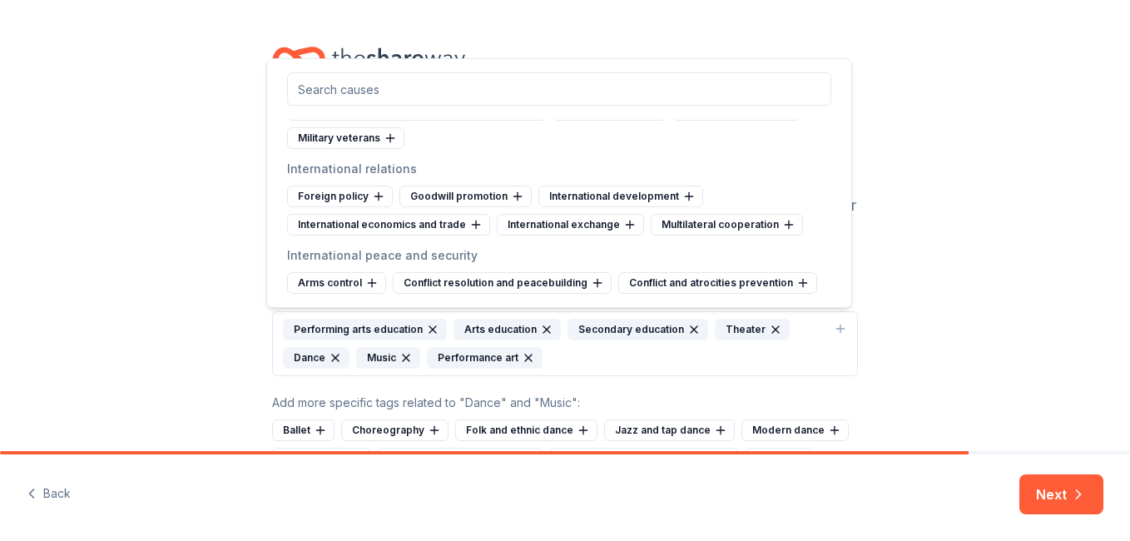
click at [902, 227] on div "Cause tags for your project From your project details, mission, and NTEE code w…" at bounding box center [565, 289] width 1130 height 578
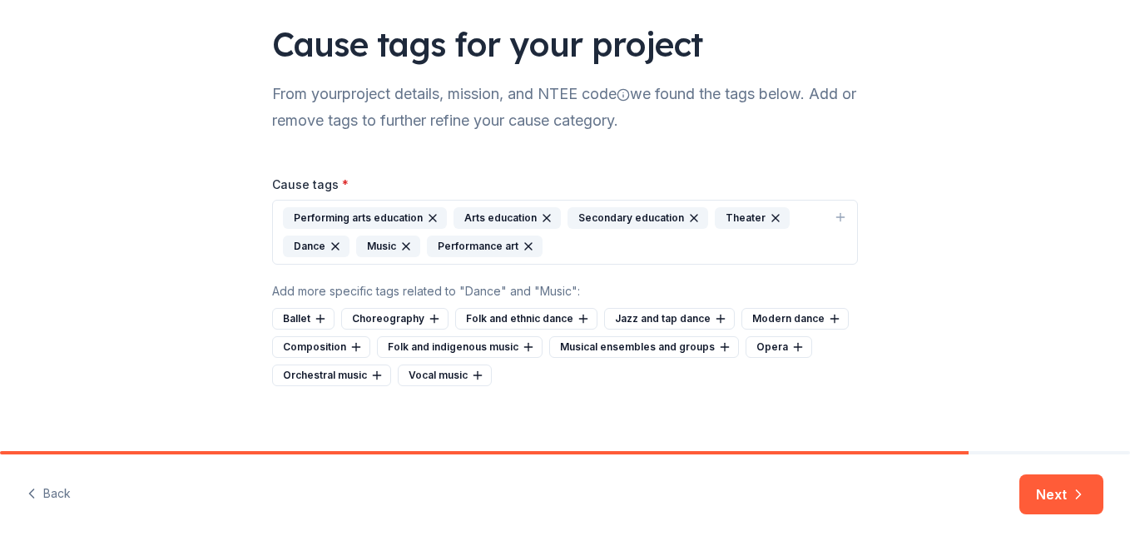
scroll to position [126, 0]
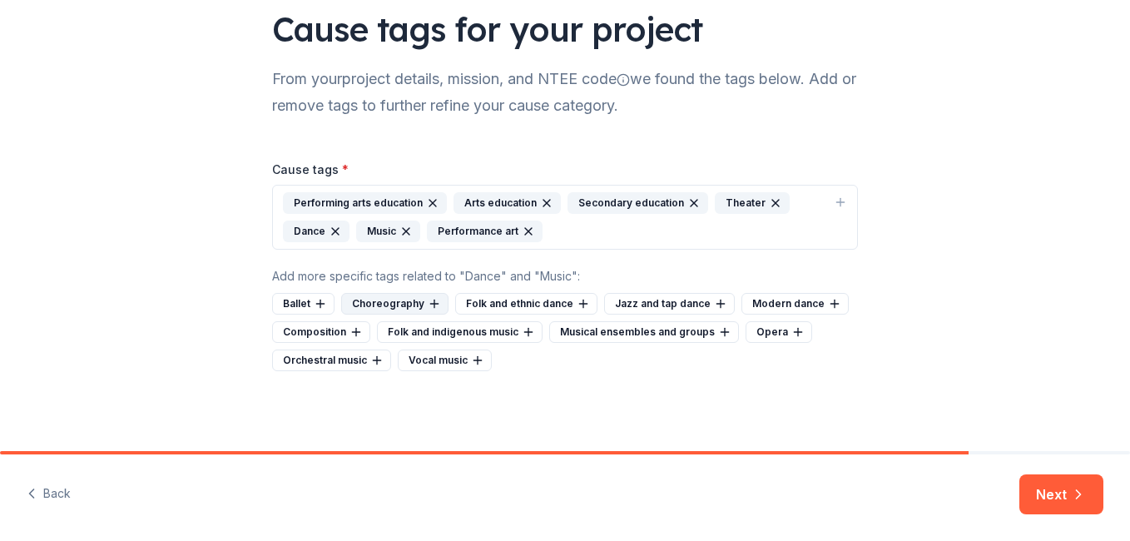
click at [428, 300] on icon at bounding box center [434, 303] width 13 height 13
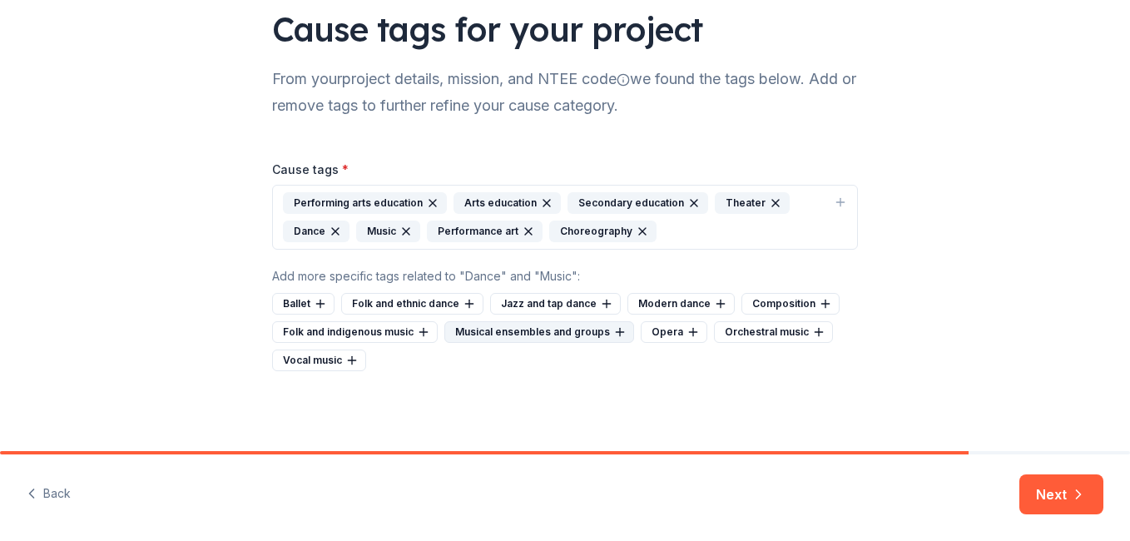
click at [613, 333] on icon at bounding box center [619, 331] width 13 height 13
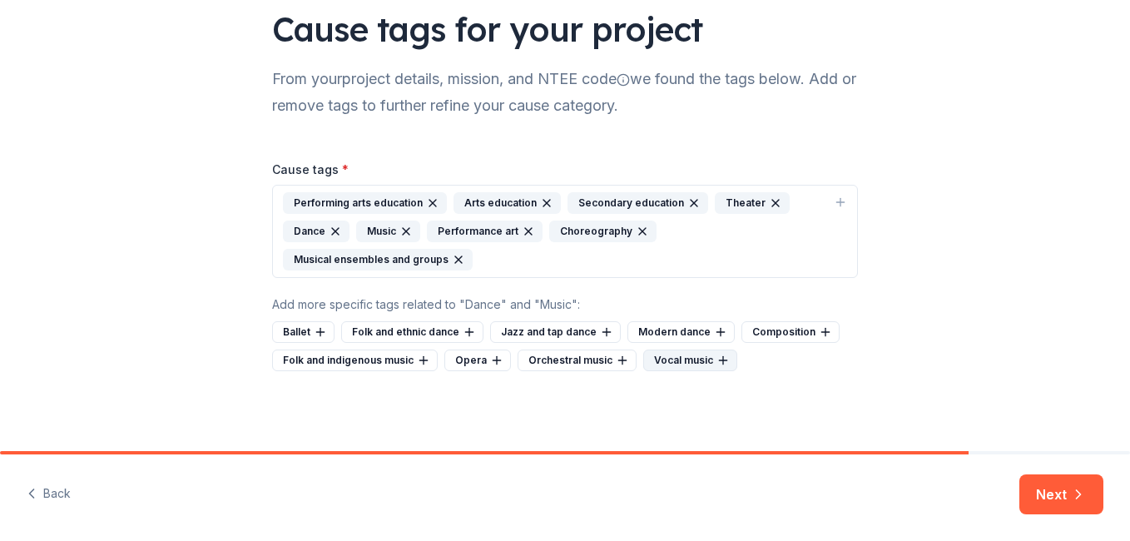
click at [717, 361] on icon at bounding box center [723, 360] width 13 height 13
click at [714, 333] on icon at bounding box center [720, 331] width 13 height 13
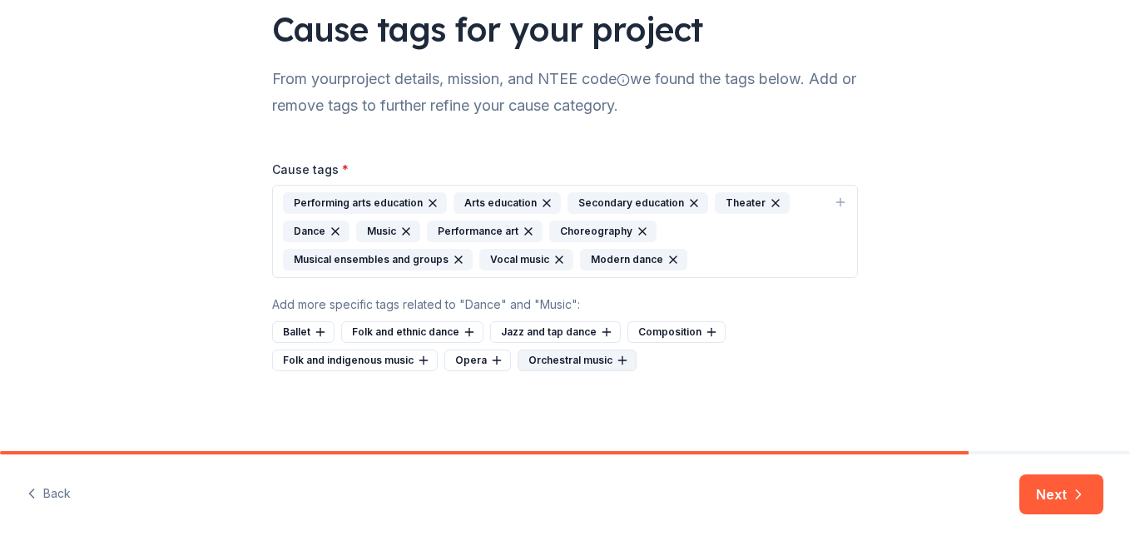
click at [616, 357] on icon at bounding box center [622, 360] width 13 height 13
click at [563, 366] on div "Ballet Folk and ethnic dance Jazz and tap dance Composition Folk and indigenous…" at bounding box center [565, 346] width 586 height 50
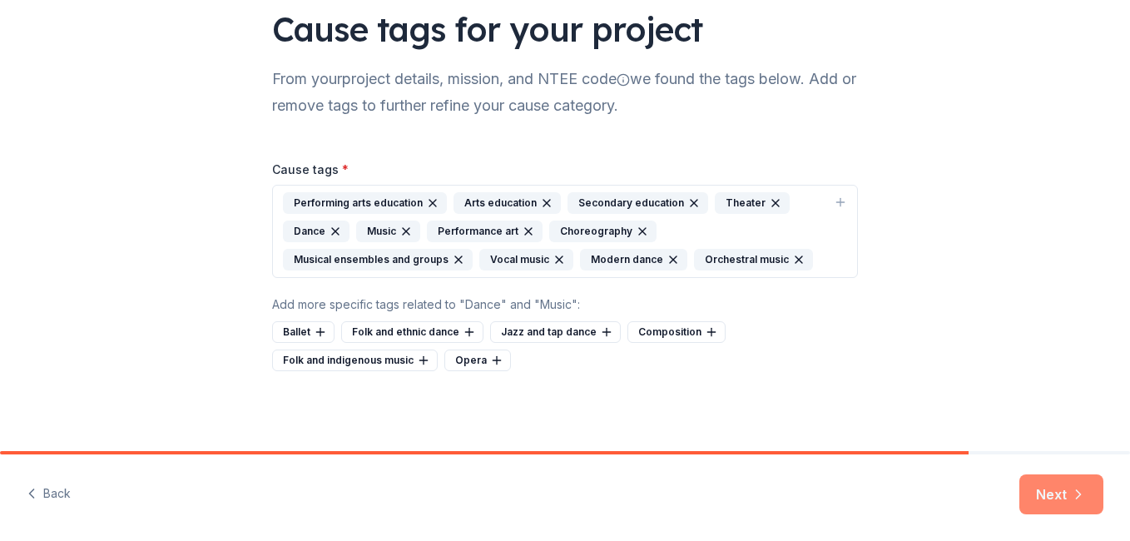
click at [1049, 488] on button "Next" at bounding box center [1061, 494] width 84 height 40
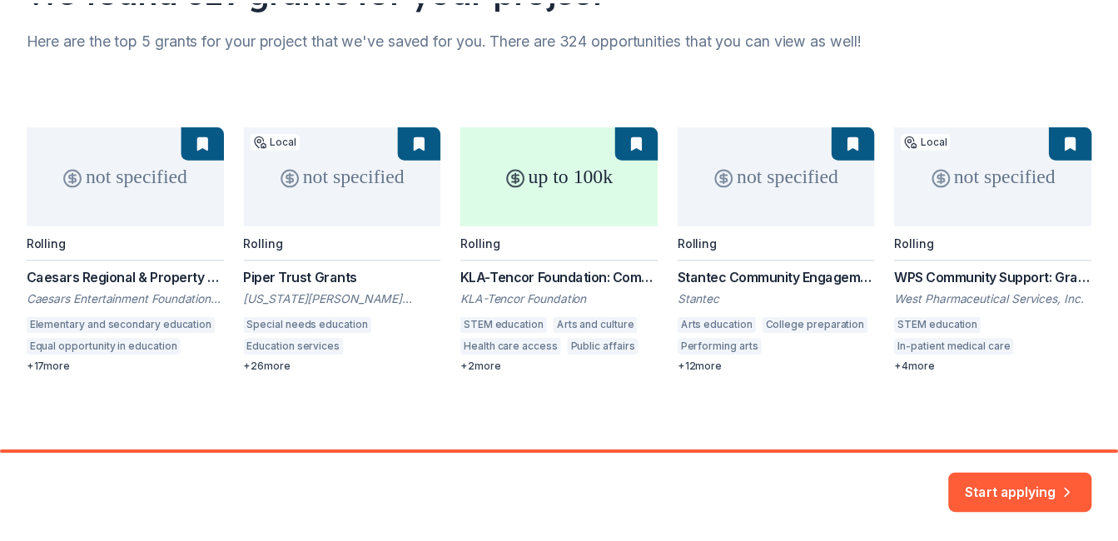
scroll to position [169, 0]
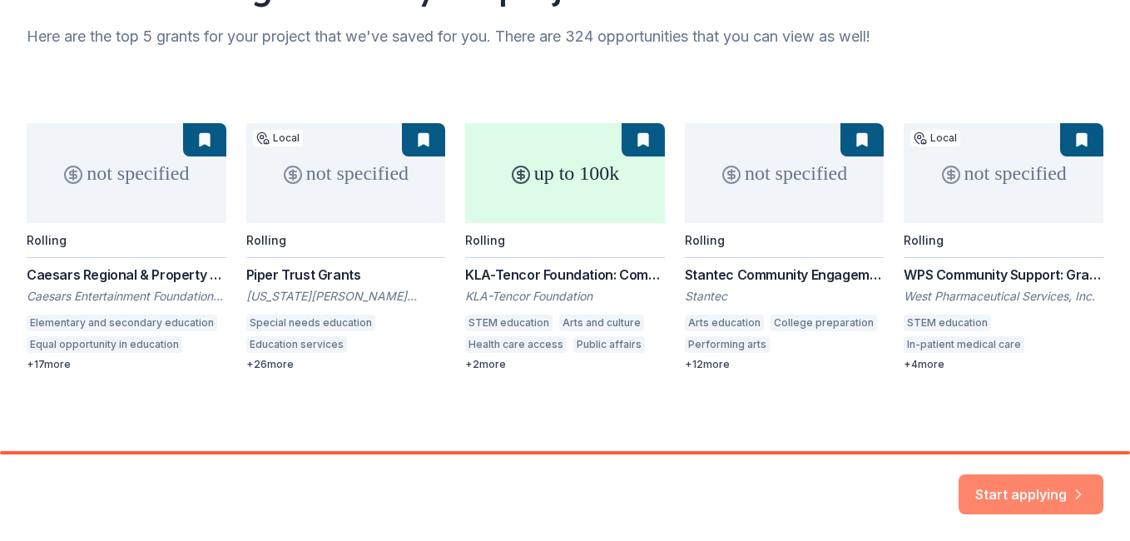
click at [1012, 476] on button "Start applying" at bounding box center [1031, 484] width 145 height 40
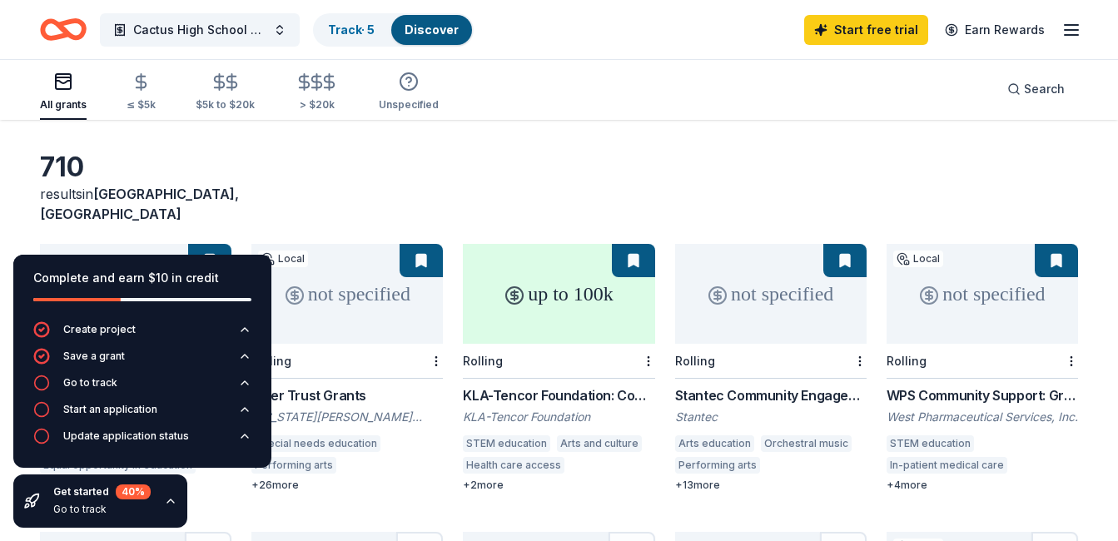
scroll to position [83, 0]
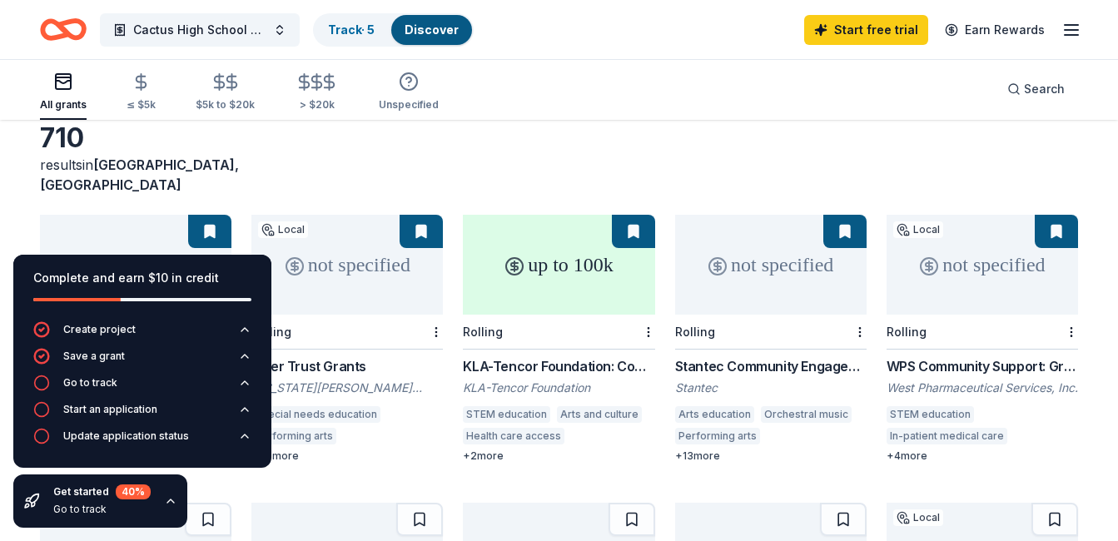
click at [692, 141] on div "710 results in [GEOGRAPHIC_DATA], [GEOGRAPHIC_DATA]" at bounding box center [559, 157] width 1038 height 73
click at [245, 381] on icon "button" at bounding box center [244, 382] width 7 height 3
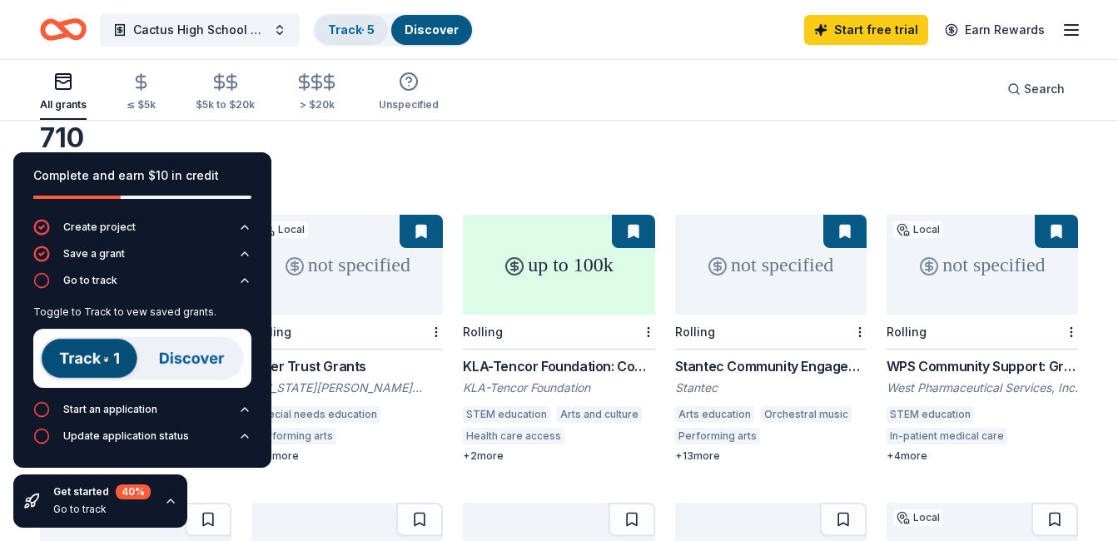
click at [363, 40] on div "Track · 5" at bounding box center [351, 30] width 73 height 30
click at [440, 37] on div "Discover" at bounding box center [431, 30] width 81 height 30
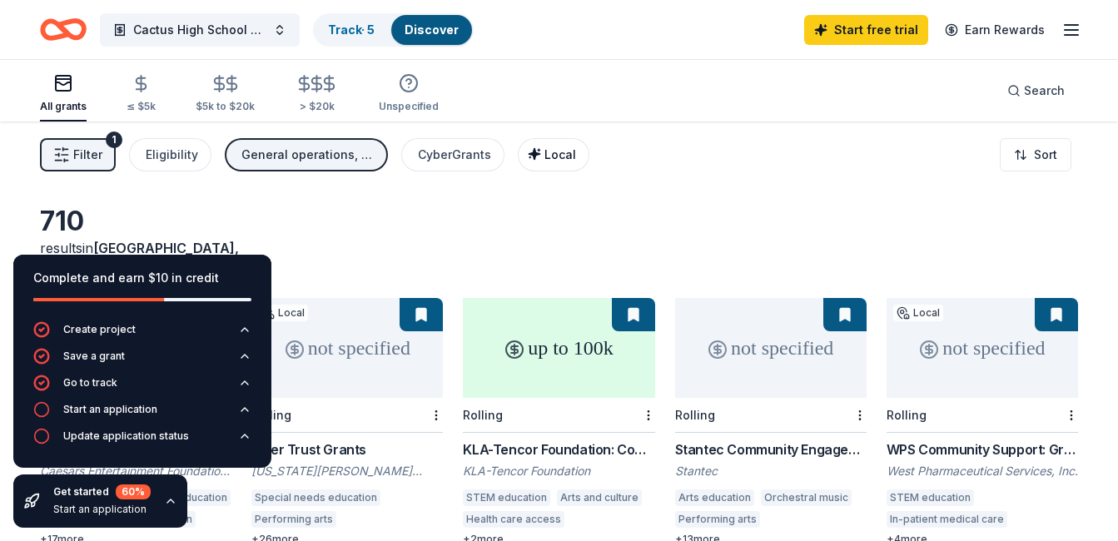
click at [558, 150] on span "Local" at bounding box center [560, 154] width 32 height 14
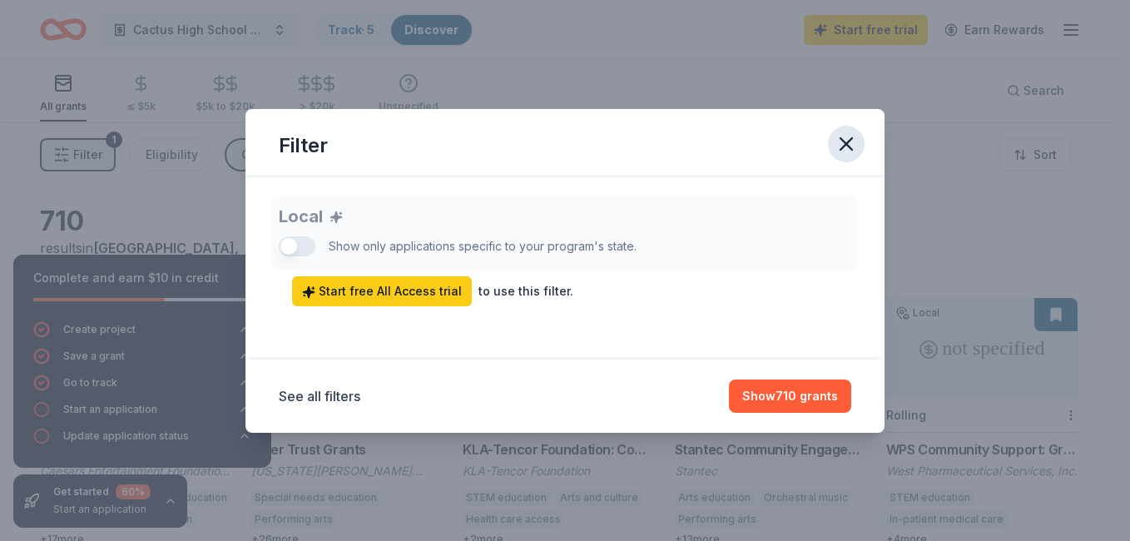
click at [841, 145] on icon "button" at bounding box center [846, 143] width 23 height 23
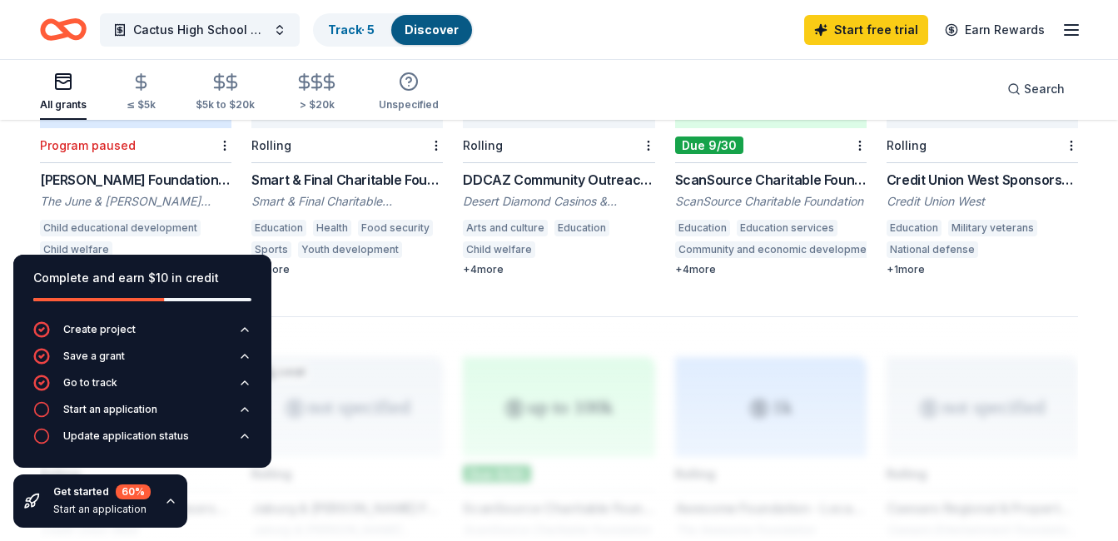
scroll to position [1082, 0]
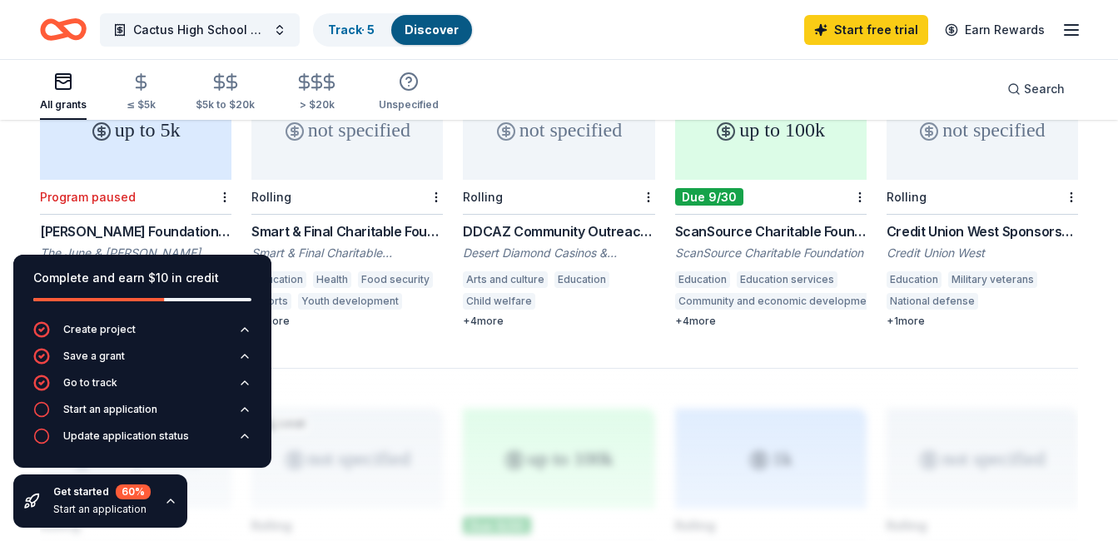
click at [529, 245] on div "Desert Diamond Casinos & Entertainment" at bounding box center [558, 253] width 191 height 17
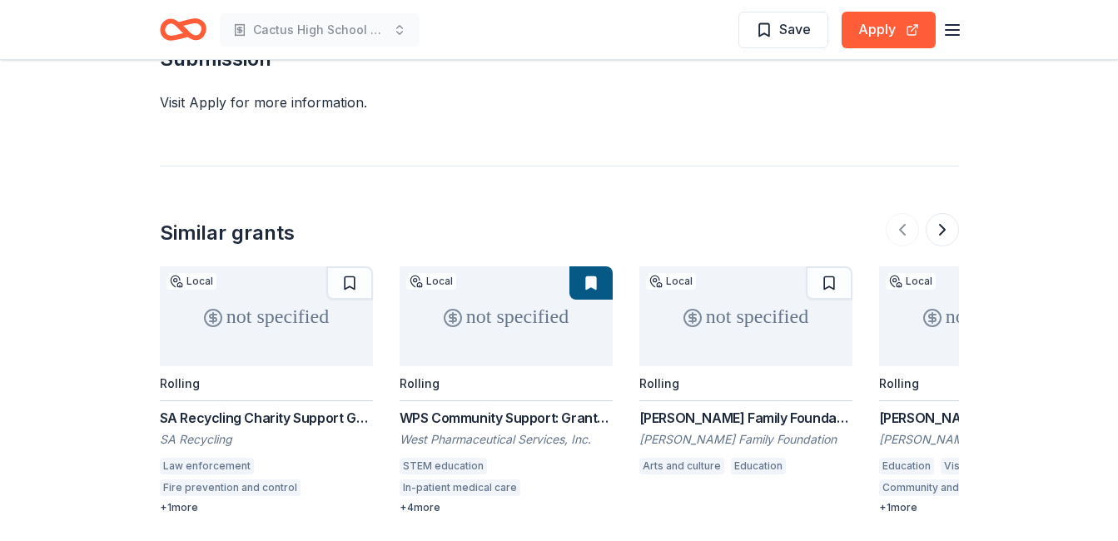
scroll to position [1748, 0]
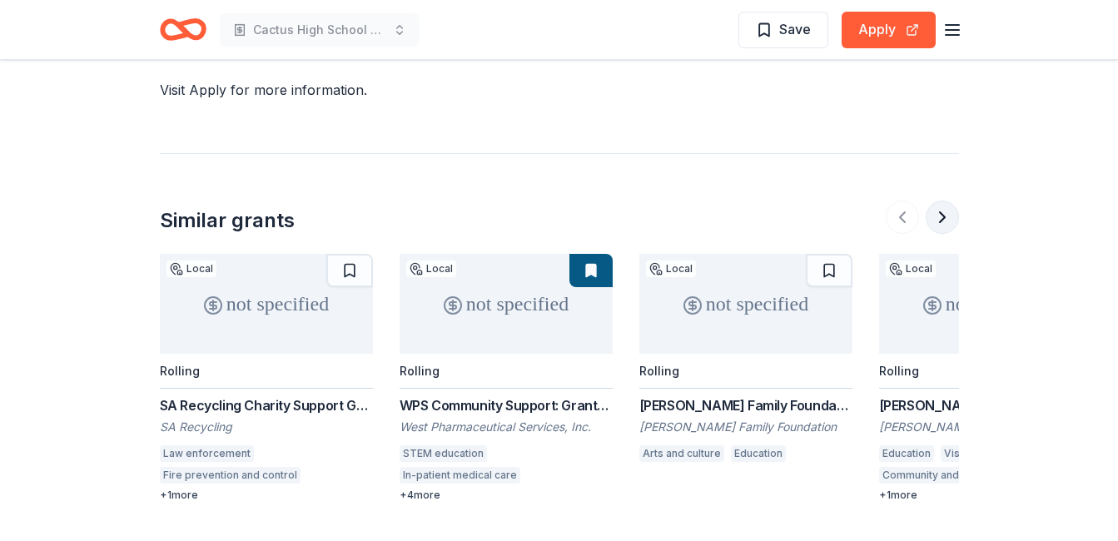
click at [942, 201] on button at bounding box center [941, 217] width 33 height 33
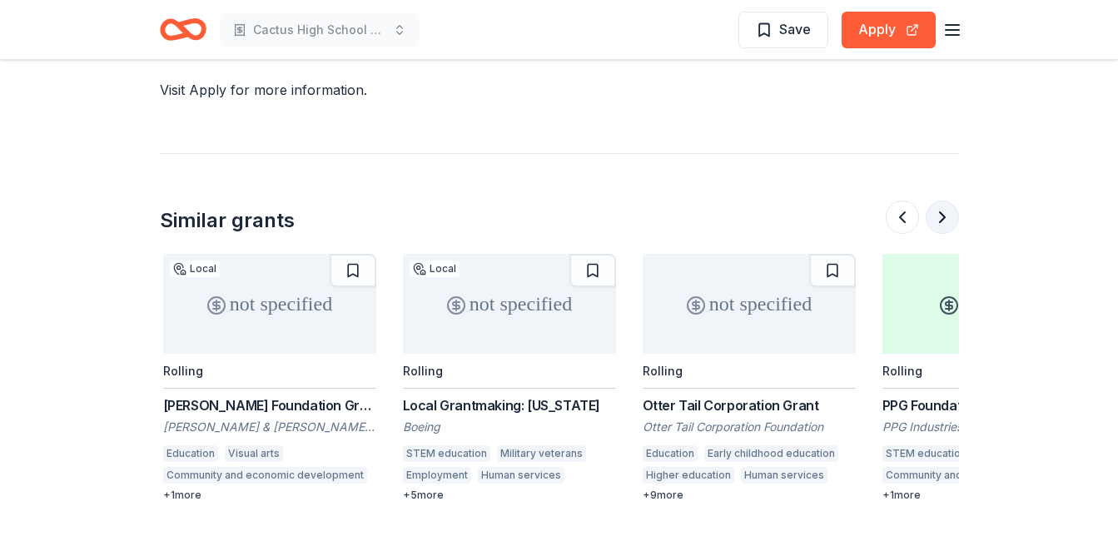
scroll to position [0, 719]
click at [940, 201] on button at bounding box center [941, 217] width 33 height 33
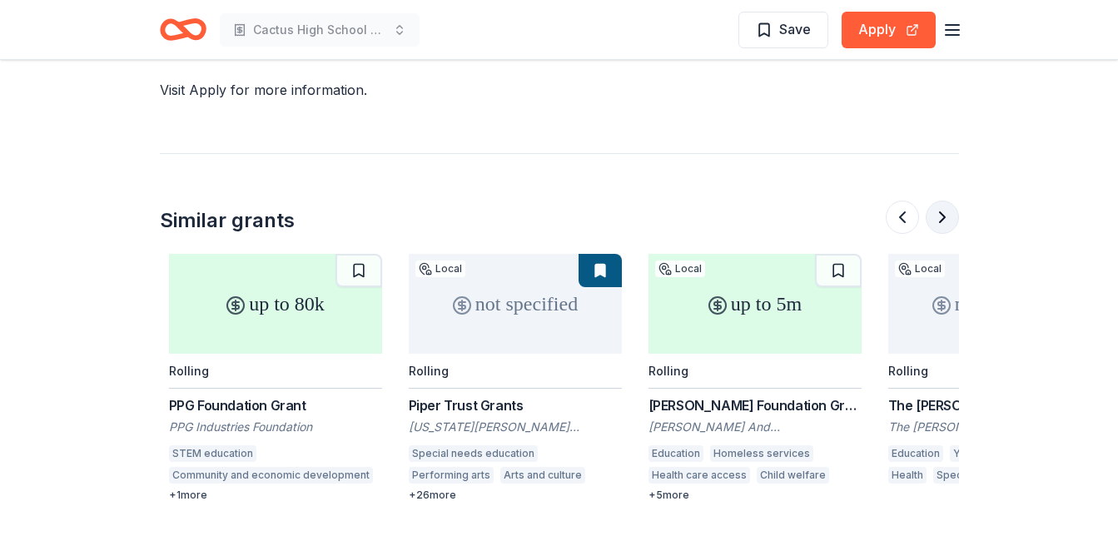
scroll to position [0, 1438]
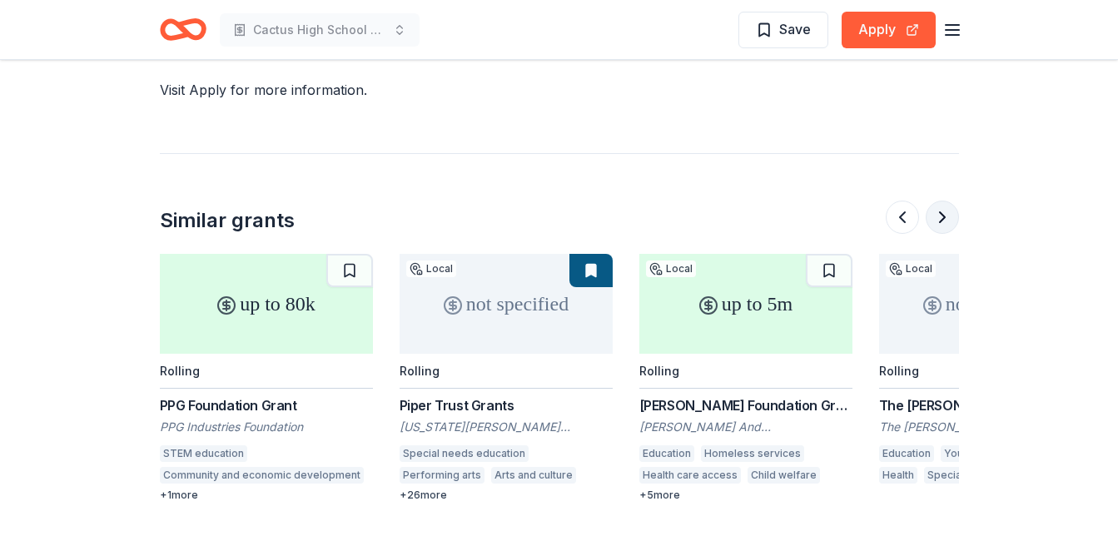
click at [940, 201] on button at bounding box center [941, 217] width 33 height 33
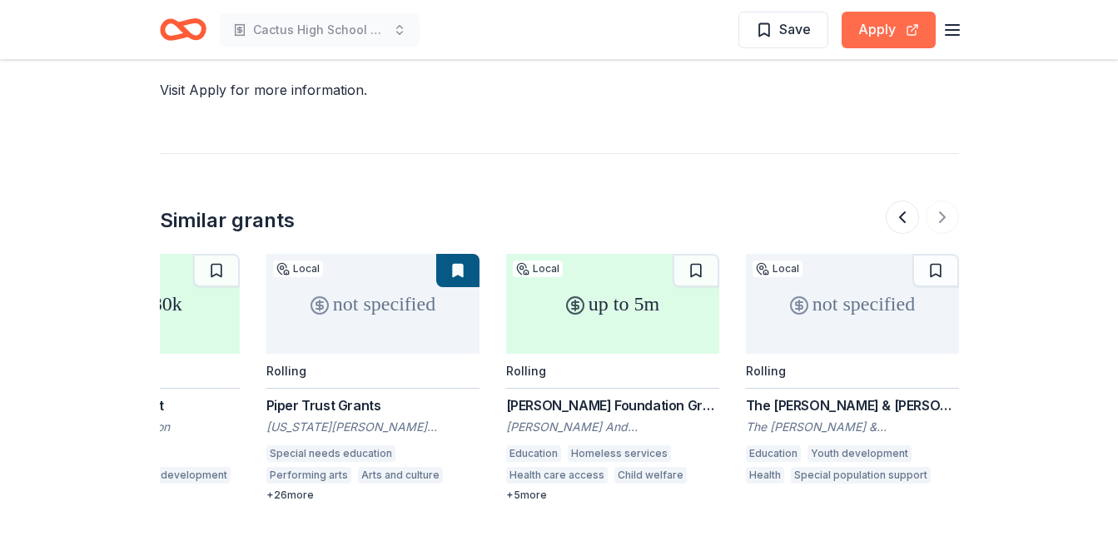
click at [886, 28] on button "Apply" at bounding box center [888, 30] width 94 height 37
